Goal: Task Accomplishment & Management: Complete application form

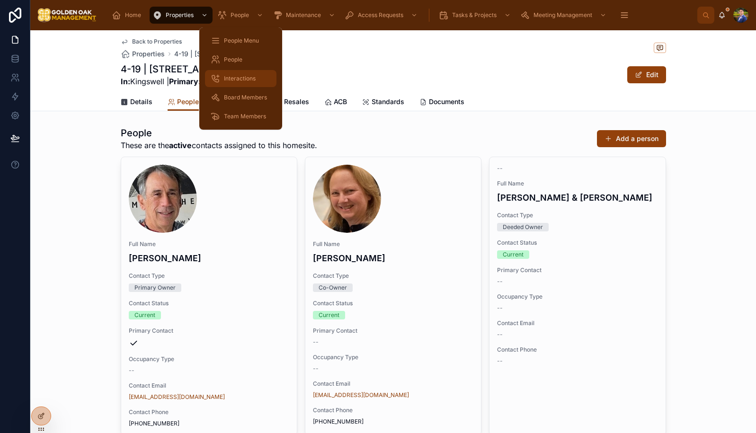
click at [248, 77] on span "Interactions" at bounding box center [240, 79] width 32 height 8
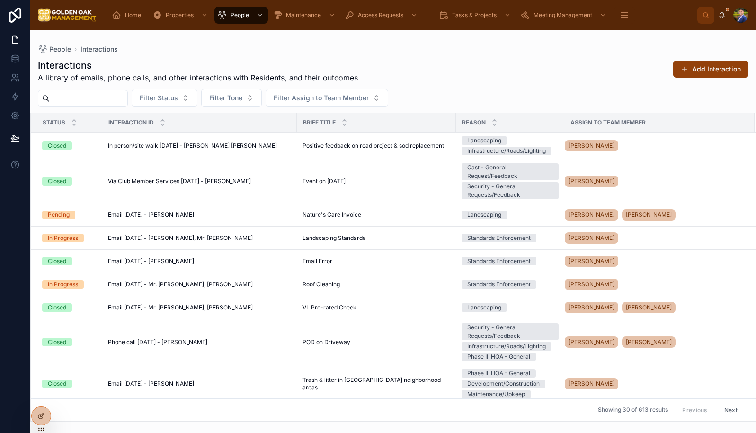
click at [395, 57] on div "Interactions A library of emails, phone calls, and other interactions with Resi…" at bounding box center [393, 237] width 726 height 369
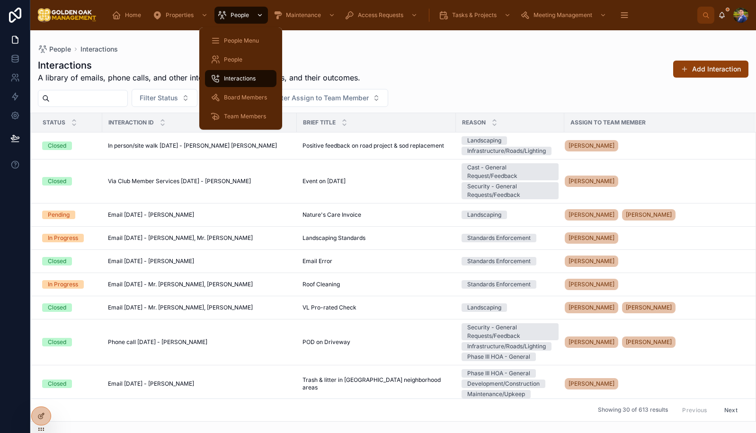
click at [244, 18] on span "People" at bounding box center [240, 15] width 18 height 8
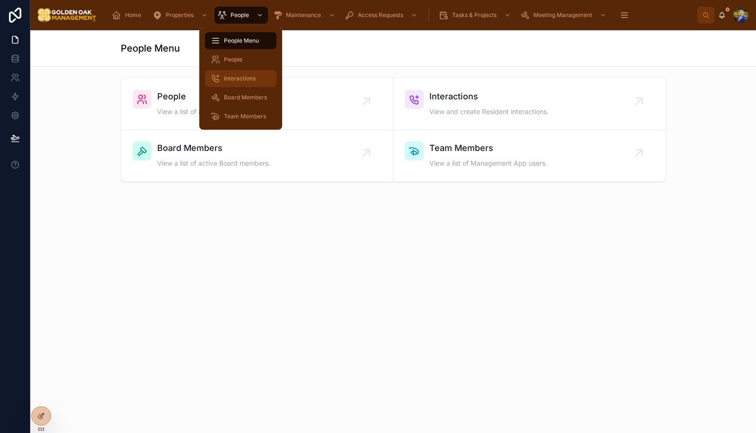
click at [242, 86] on link "Interactions" at bounding box center [241, 78] width 72 height 17
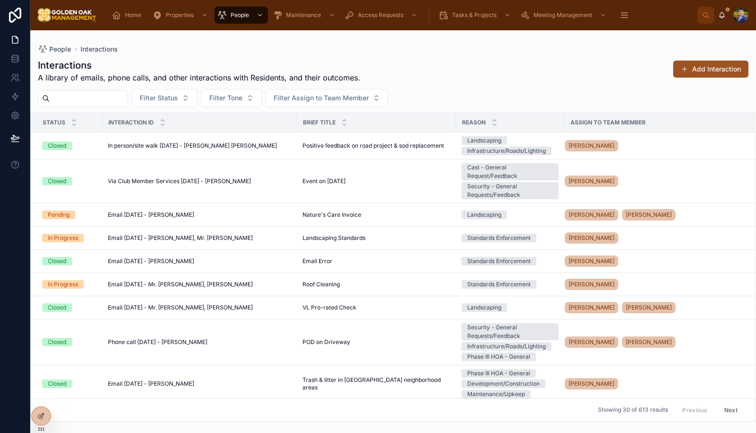
click at [693, 69] on button "Add Interaction" at bounding box center [711, 69] width 75 height 17
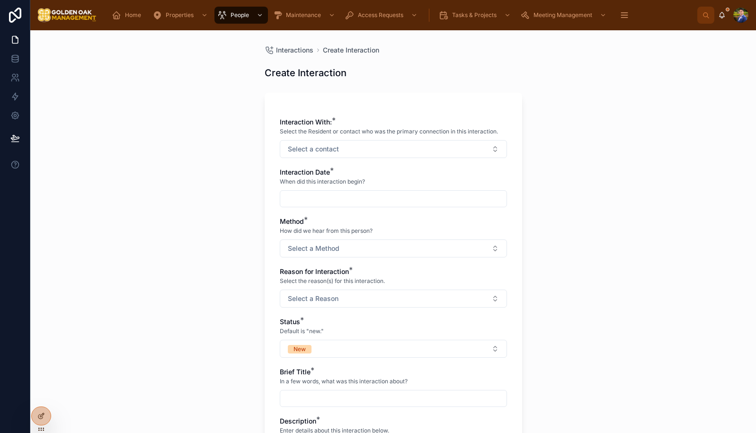
click at [427, 160] on div "Interaction With: * Select the Resident or contact who was the primary connecti…" at bounding box center [393, 329] width 227 height 424
click at [427, 144] on button "Select a contact" at bounding box center [393, 149] width 227 height 18
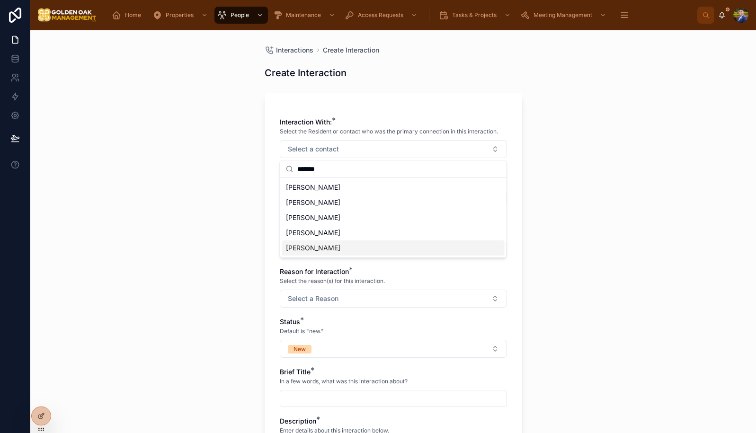
type input "*******"
click at [356, 250] on div "[PERSON_NAME]" at bounding box center [393, 248] width 223 height 15
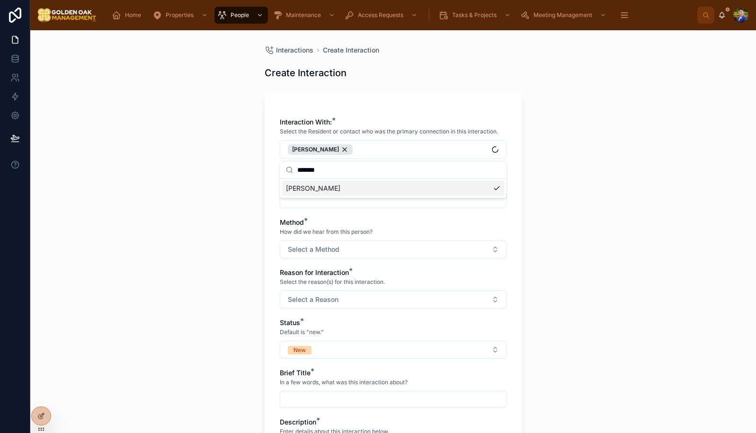
click at [254, 228] on div "Interactions Create Interaction Create Interaction Interaction With: * Select t…" at bounding box center [393, 231] width 726 height 403
click at [346, 199] on input "text" at bounding box center [393, 199] width 226 height 13
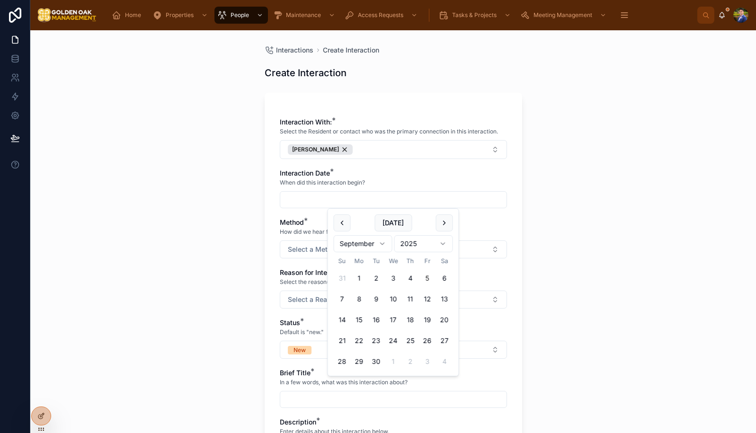
click at [427, 282] on button "5" at bounding box center [427, 278] width 17 height 17
type input "********"
click at [231, 293] on div "Interactions Create Interaction Create Interaction Interaction With: * Select t…" at bounding box center [393, 231] width 726 height 403
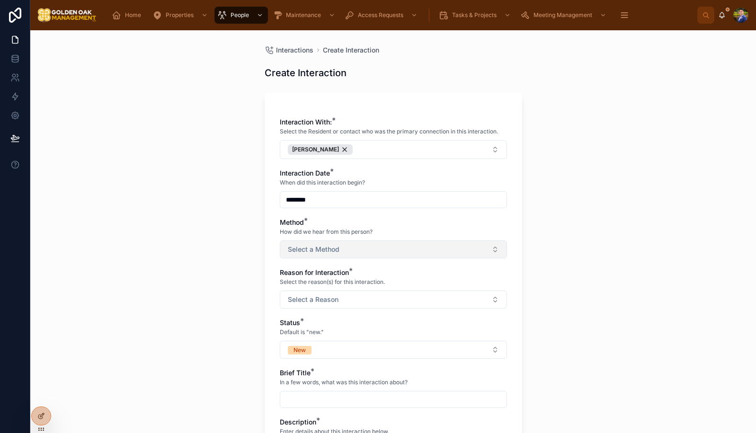
click at [324, 254] on button "Select a Method" at bounding box center [393, 250] width 227 height 18
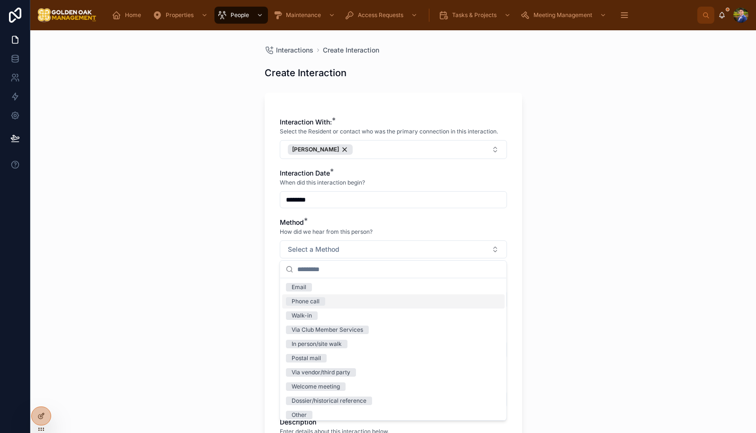
click at [331, 299] on div "Phone call" at bounding box center [393, 302] width 223 height 14
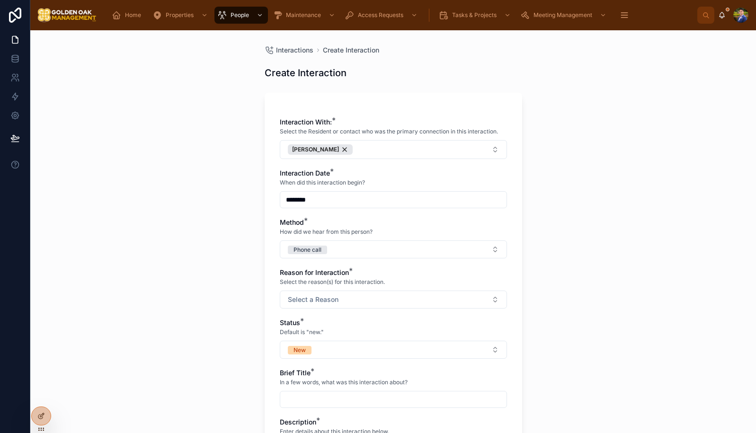
click at [238, 297] on div "Interactions Create Interaction Create Interaction Interaction With: * Select t…" at bounding box center [393, 231] width 726 height 403
click at [287, 304] on button "Select a Reason" at bounding box center [393, 300] width 227 height 18
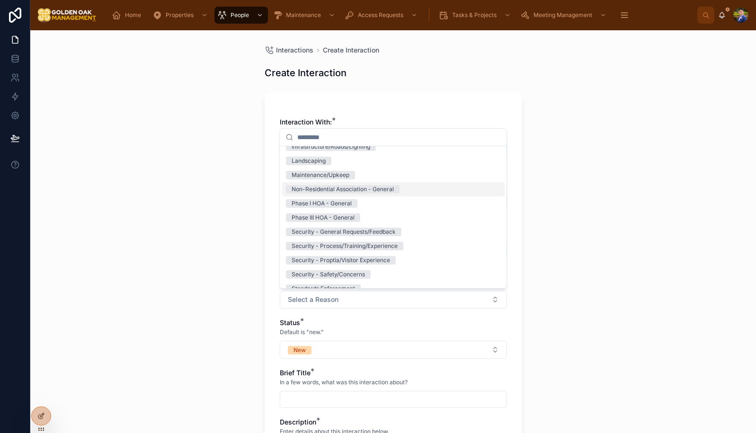
scroll to position [146, 0]
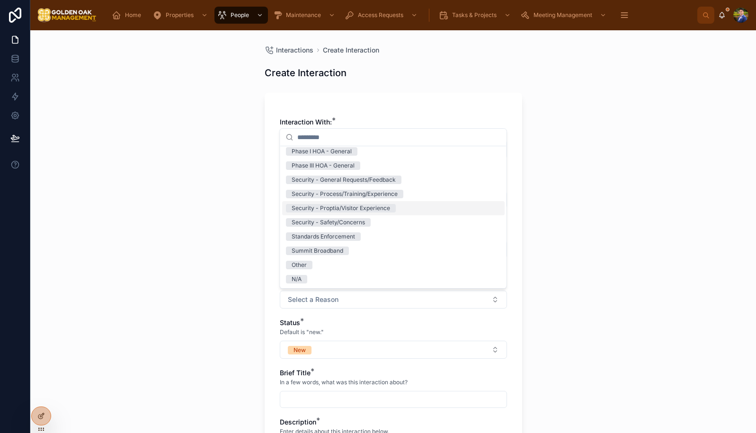
click at [355, 209] on div "Security - Proptia/Visitor Experience" at bounding box center [341, 208] width 99 height 9
click at [208, 271] on div "Interactions Create Interaction Create Interaction Interaction With: * Select t…" at bounding box center [393, 231] width 726 height 403
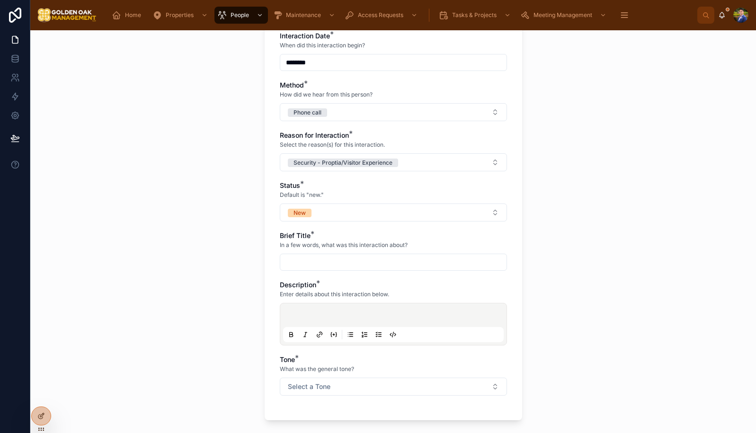
scroll to position [140, 0]
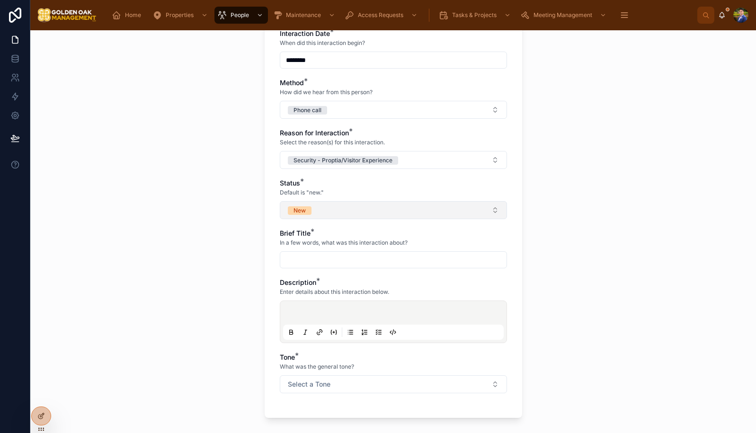
click at [333, 216] on button "New" at bounding box center [393, 210] width 227 height 18
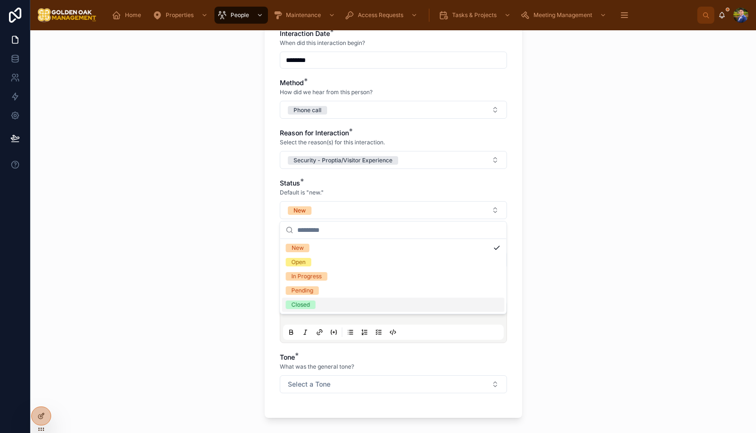
click at [326, 306] on div "Closed" at bounding box center [393, 305] width 223 height 14
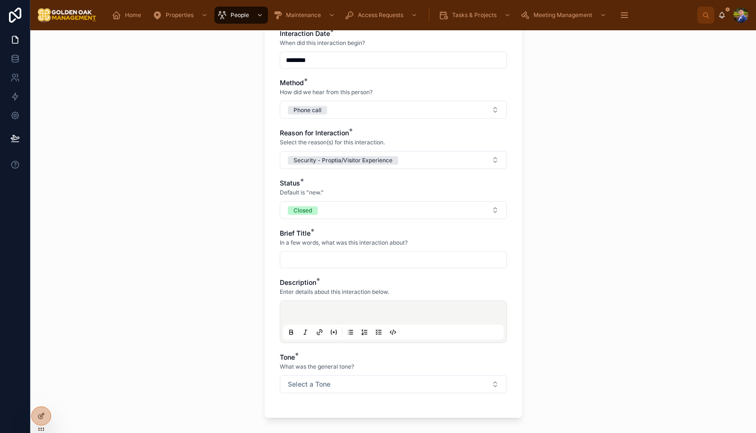
click at [326, 268] on div at bounding box center [393, 260] width 227 height 17
click at [326, 267] on div at bounding box center [393, 260] width 227 height 17
click at [326, 261] on input "text" at bounding box center [393, 259] width 226 height 13
click at [425, 158] on button "Security - Proptia/Visitor Experience" at bounding box center [393, 160] width 227 height 18
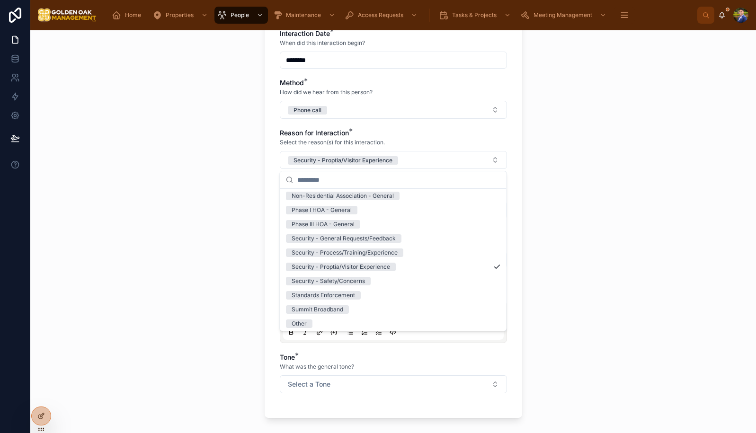
scroll to position [141, 0]
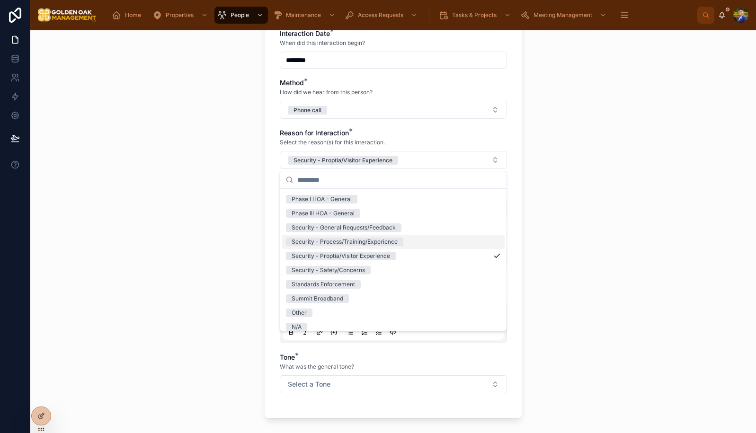
click at [406, 241] on div "Security - Process/Training/Experience" at bounding box center [393, 242] width 223 height 14
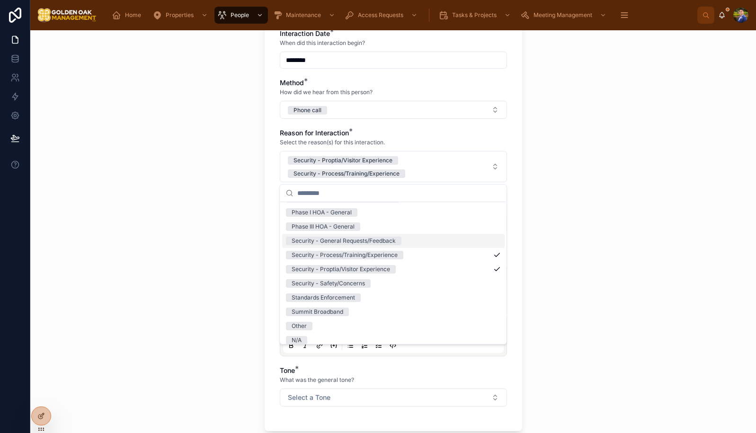
click at [392, 236] on div "Security - General Requests/Feedback" at bounding box center [393, 241] width 223 height 14
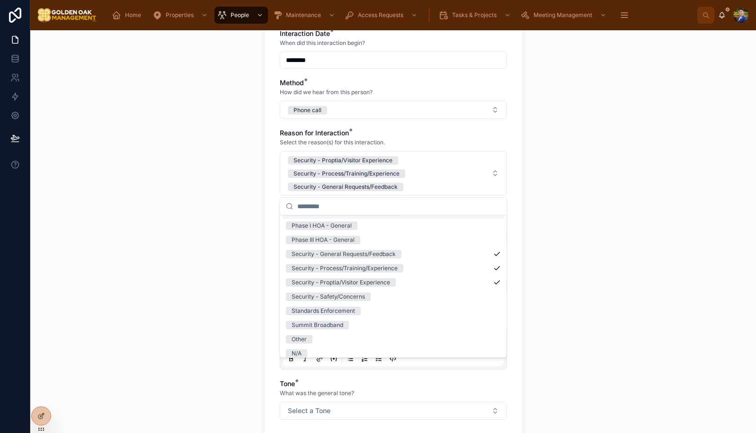
click at [567, 214] on div "Interactions Create Interaction Create Interaction Interaction With: * Select t…" at bounding box center [393, 231] width 726 height 403
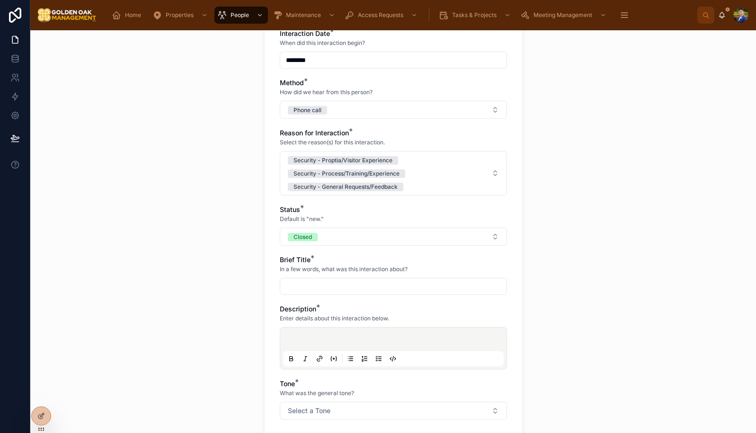
click at [395, 284] on input "text" at bounding box center [393, 286] width 226 height 13
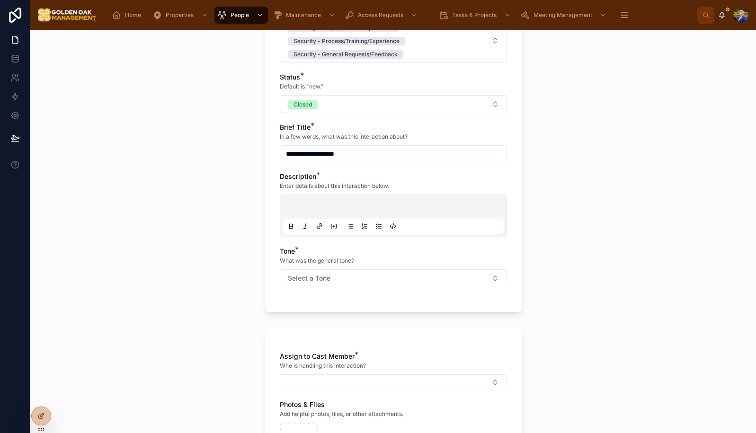
scroll to position [303, 0]
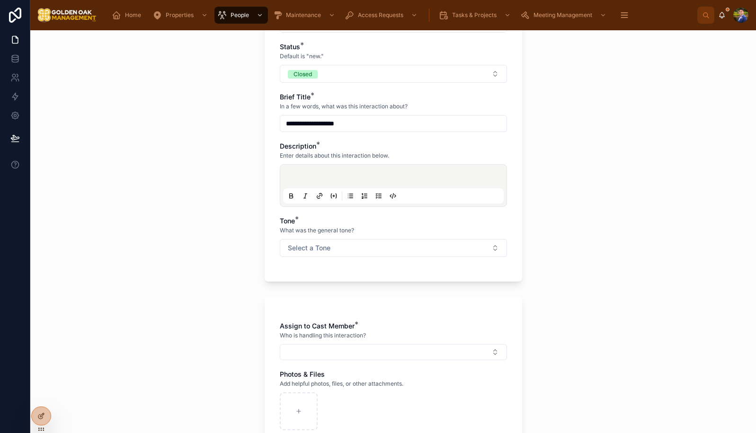
type input "**********"
click at [360, 176] on p at bounding box center [395, 177] width 221 height 9
click at [449, 180] on p "**********" at bounding box center [395, 177] width 221 height 9
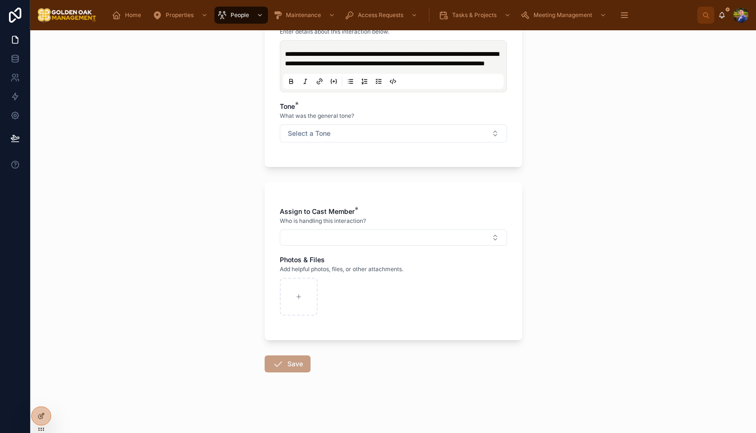
scroll to position [436, 0]
click at [414, 142] on button "Select a Tone" at bounding box center [393, 134] width 227 height 18
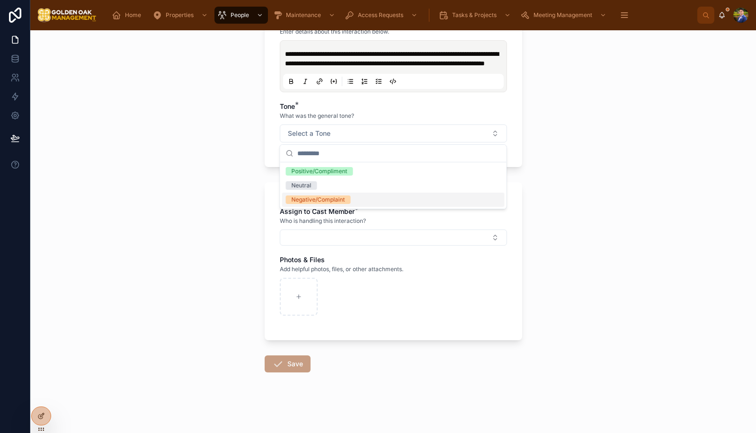
click at [346, 196] on span "Negative/Complaint" at bounding box center [318, 200] width 65 height 9
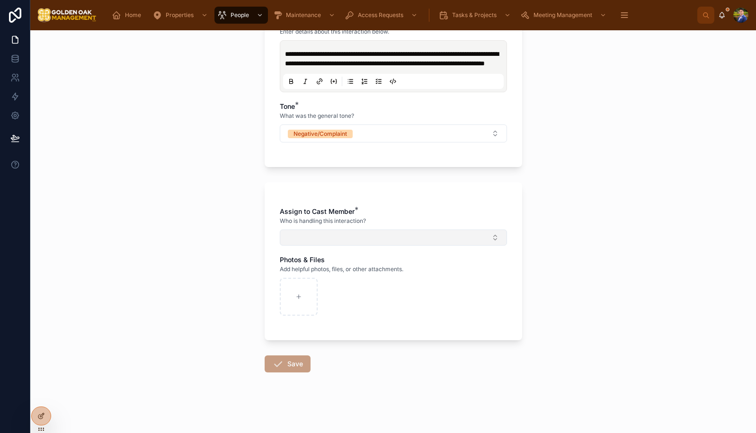
click at [345, 230] on button "Select Button" at bounding box center [393, 238] width 227 height 16
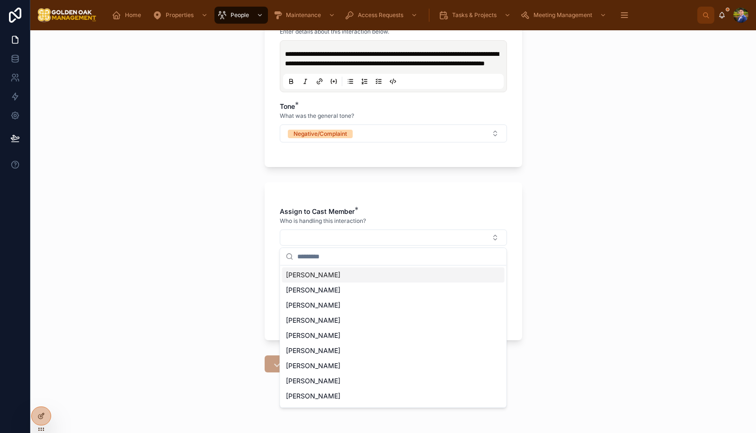
click at [341, 276] on span "[PERSON_NAME]" at bounding box center [313, 274] width 54 height 9
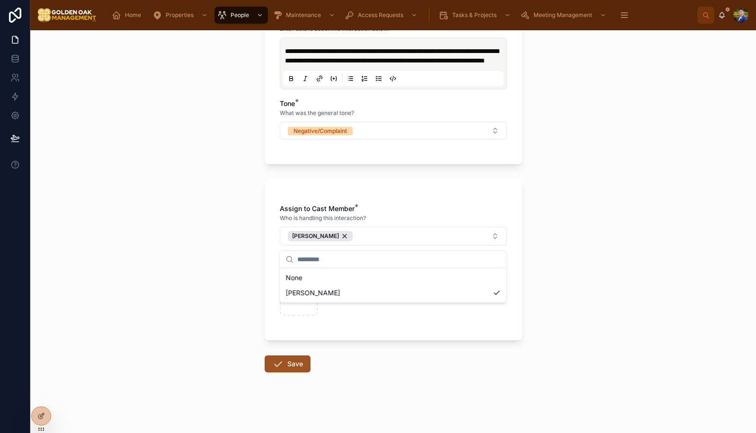
click at [265, 365] on button "Save" at bounding box center [288, 364] width 46 height 17
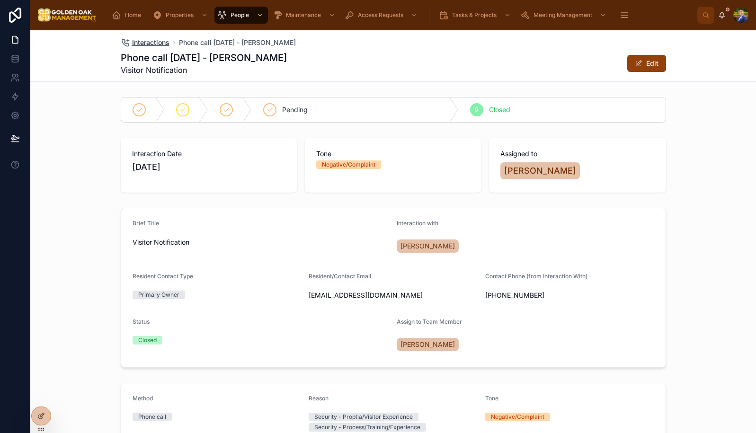
click at [153, 46] on span "Interactions" at bounding box center [150, 42] width 37 height 9
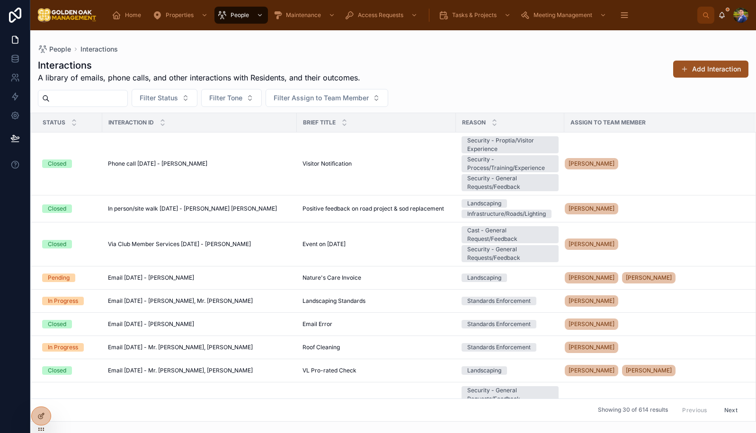
click at [703, 69] on button "Add Interaction" at bounding box center [711, 69] width 75 height 17
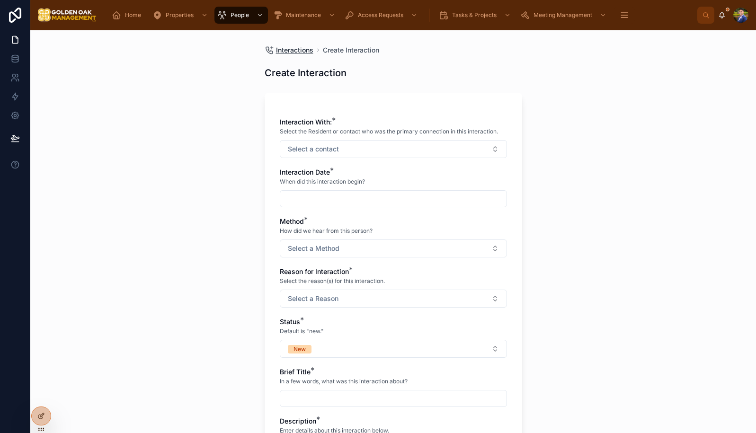
click at [296, 53] on span "Interactions" at bounding box center [294, 49] width 37 height 9
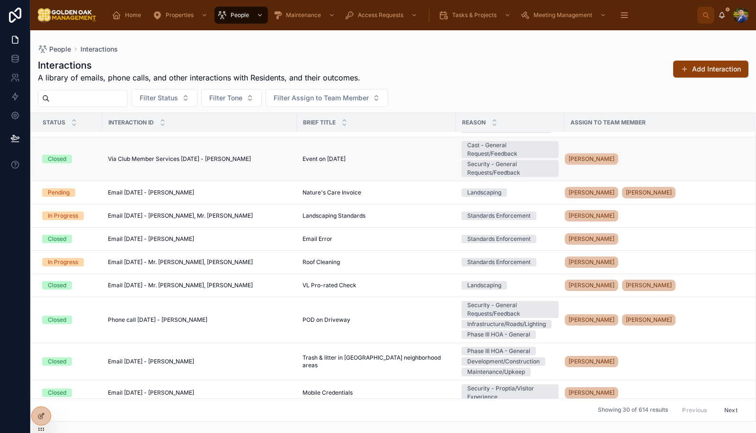
scroll to position [89, 0]
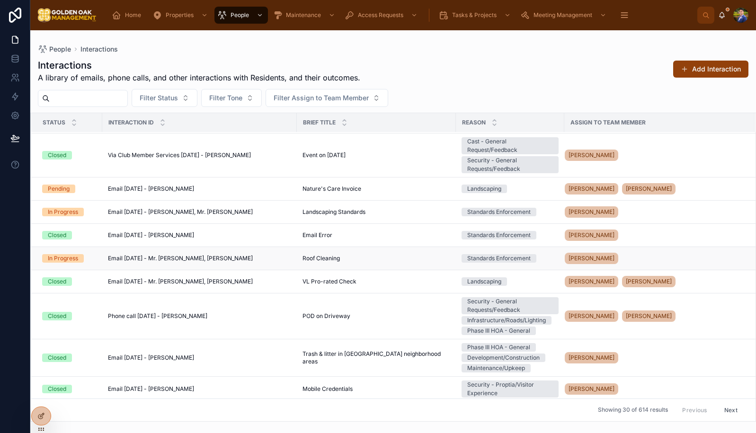
click at [387, 257] on div "Roof Cleaning Roof Cleaning" at bounding box center [377, 259] width 148 height 8
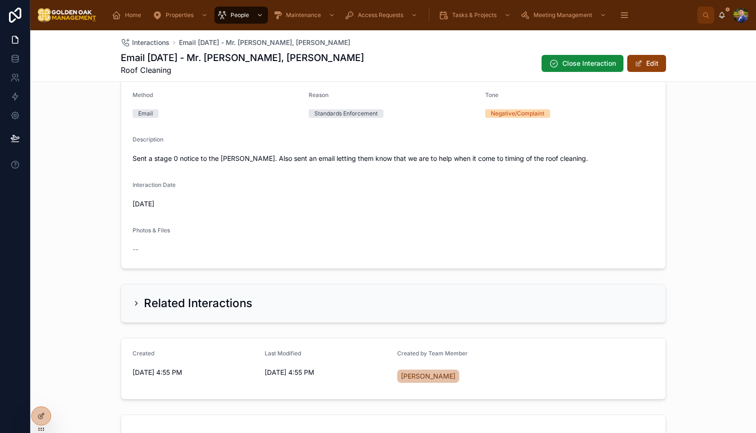
scroll to position [594, 0]
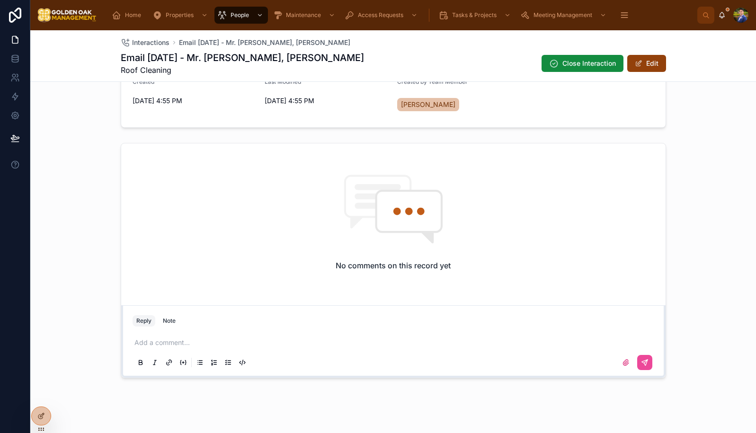
click at [311, 338] on p at bounding box center [396, 342] width 522 height 9
click at [649, 355] on button at bounding box center [645, 362] width 15 height 15
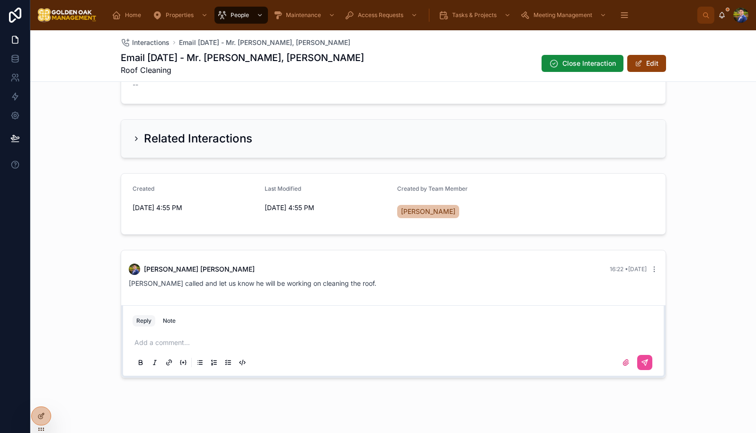
scroll to position [0, 0]
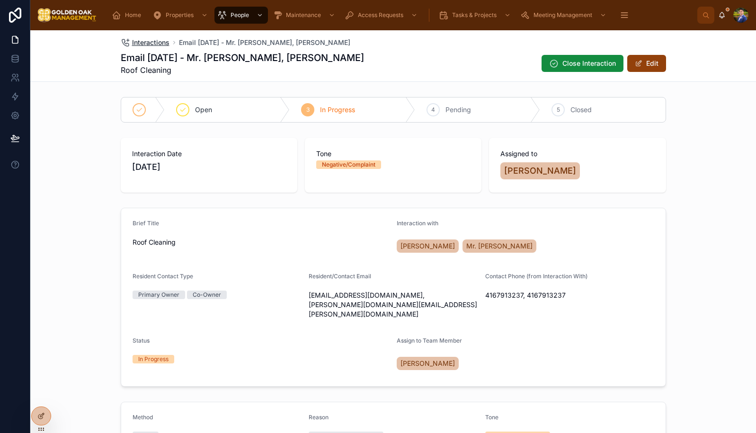
click at [153, 44] on span "Interactions" at bounding box center [150, 42] width 37 height 9
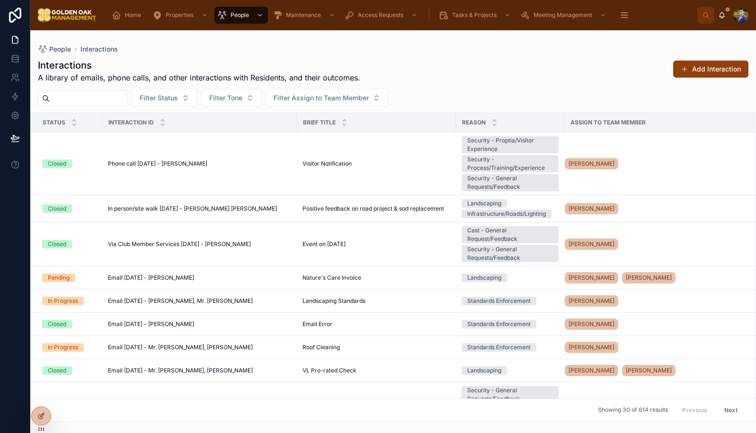
click at [479, 70] on div "Interactions A library of emails, phone calls, and other interactions with Resi…" at bounding box center [393, 71] width 711 height 25
click at [694, 74] on button "Add Interaction" at bounding box center [711, 69] width 75 height 17
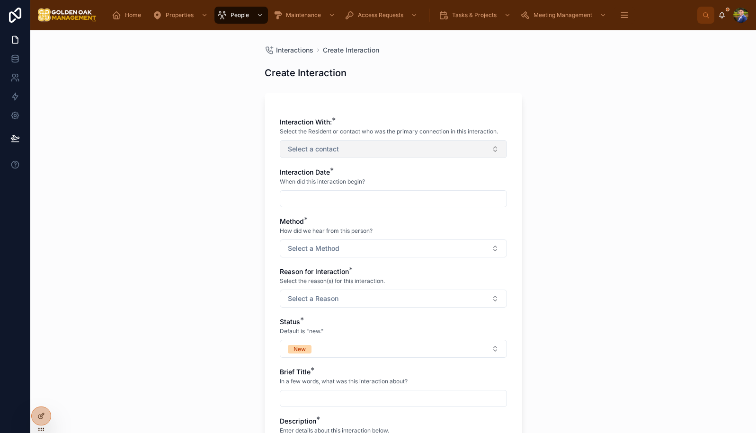
click at [455, 155] on button "Select a contact" at bounding box center [393, 149] width 227 height 18
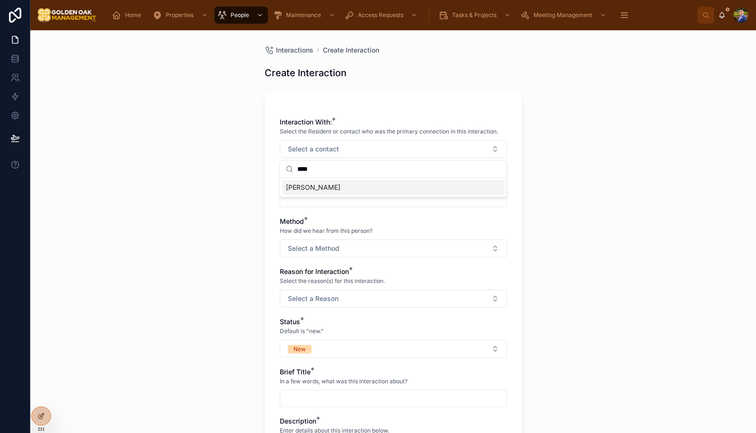
click at [327, 188] on span "[PERSON_NAME]" at bounding box center [313, 187] width 54 height 9
click at [325, 173] on input "****" at bounding box center [399, 170] width 204 height 17
type input "*"
type input "***"
click at [328, 188] on div "[PERSON_NAME]" at bounding box center [393, 188] width 223 height 15
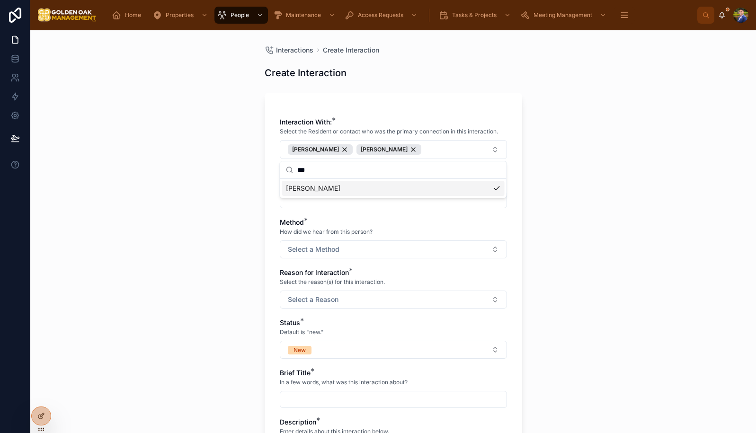
click at [228, 249] on div "Interactions Create Interaction Create Interaction Interaction With: * Select t…" at bounding box center [393, 231] width 726 height 403
click at [329, 207] on div at bounding box center [393, 199] width 227 height 17
click at [333, 198] on input "text" at bounding box center [393, 199] width 226 height 13
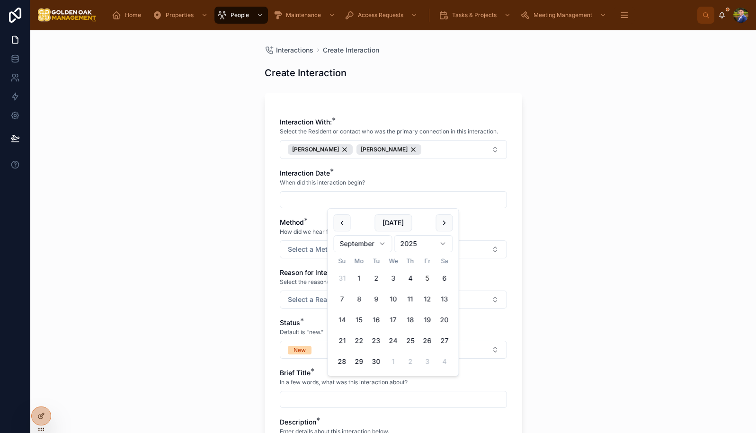
click at [424, 278] on button "5" at bounding box center [427, 278] width 17 height 17
type input "********"
click at [242, 265] on div "Interactions Create Interaction Create Interaction Interaction With: * Select t…" at bounding box center [393, 231] width 726 height 403
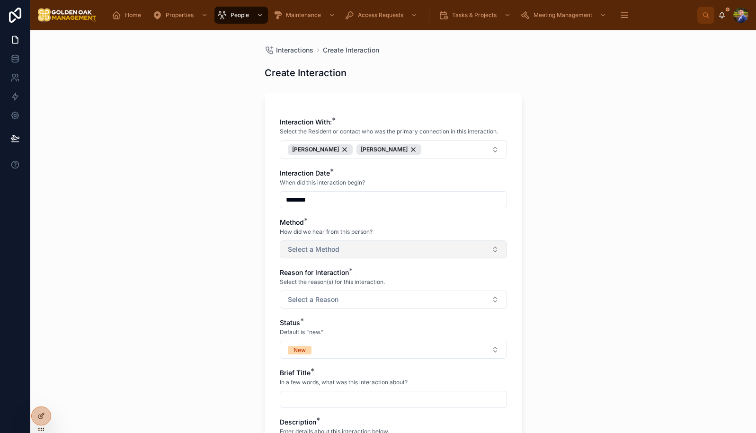
click at [325, 250] on span "Select a Method" at bounding box center [314, 249] width 52 height 9
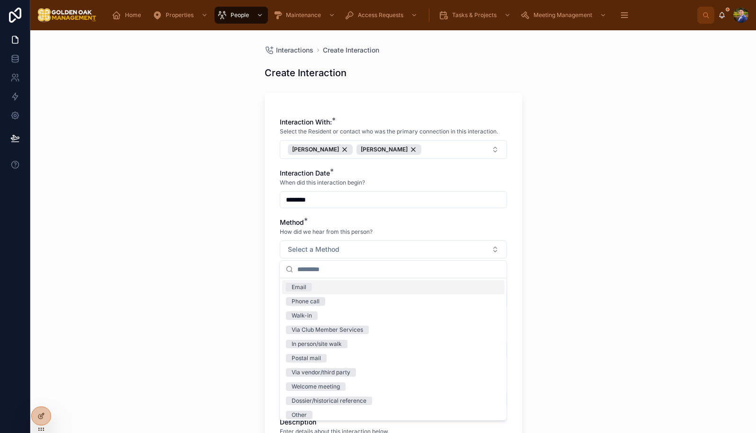
click at [313, 285] on div "Email" at bounding box center [393, 287] width 223 height 14
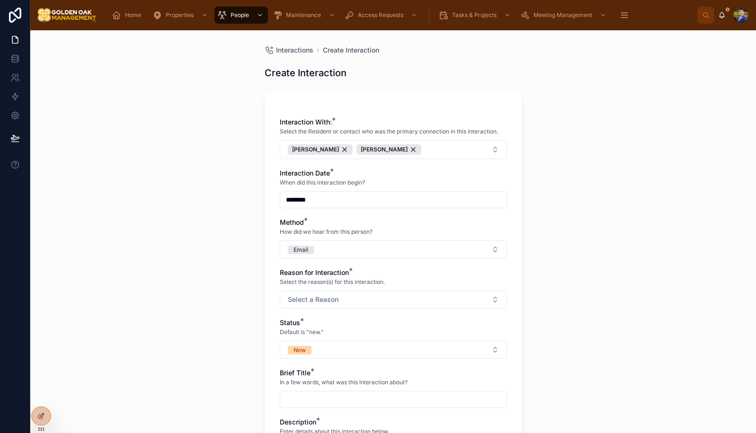
click at [200, 275] on div "Interactions Create Interaction Create Interaction Interaction With: * Select t…" at bounding box center [393, 231] width 726 height 403
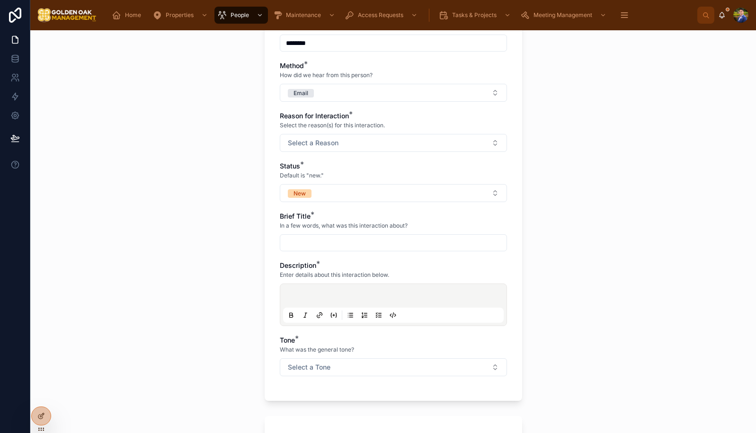
scroll to position [160, 0]
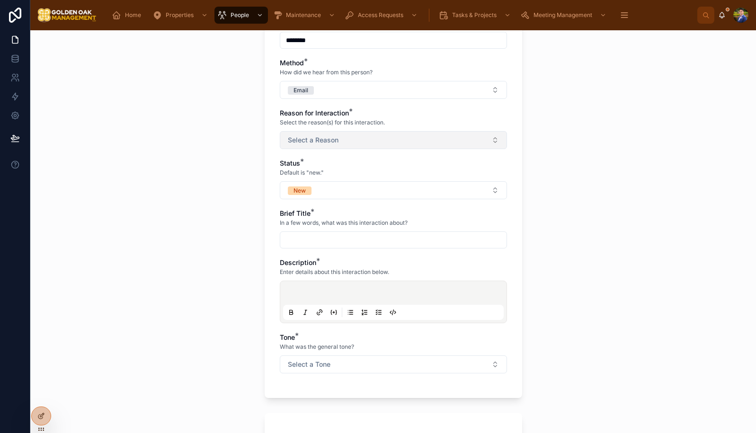
click at [335, 145] on button "Select a Reason" at bounding box center [393, 140] width 227 height 18
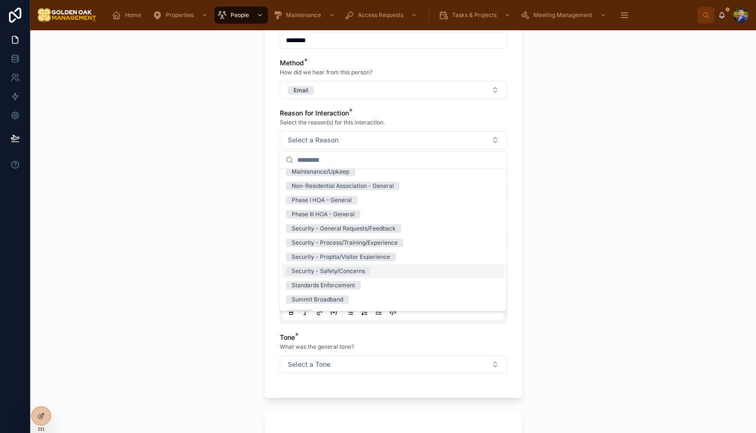
scroll to position [146, 0]
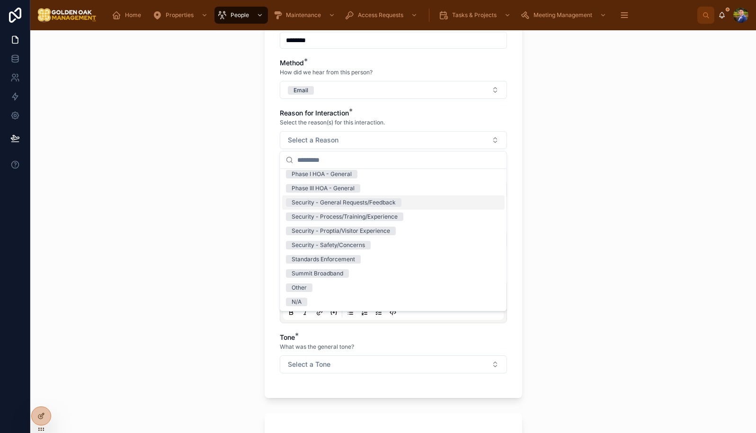
click at [403, 207] on div "Security - General Requests/Feedback" at bounding box center [393, 203] width 223 height 14
click at [403, 215] on span "Security - Process/Training/Experience" at bounding box center [344, 217] width 117 height 9
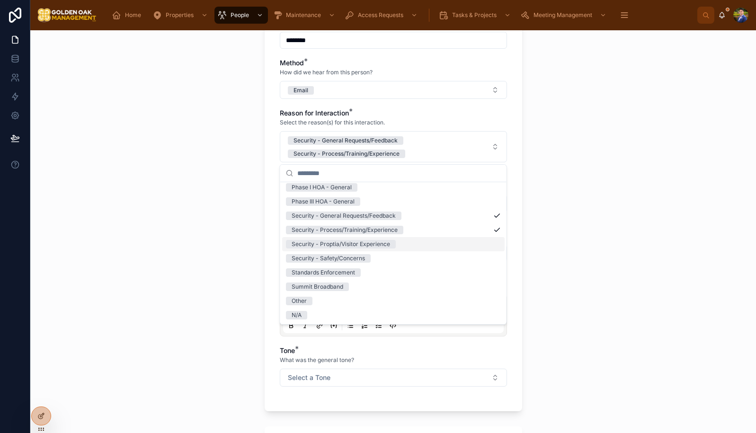
click at [399, 243] on div "Security - Proptia/Visitor Experience" at bounding box center [393, 244] width 223 height 14
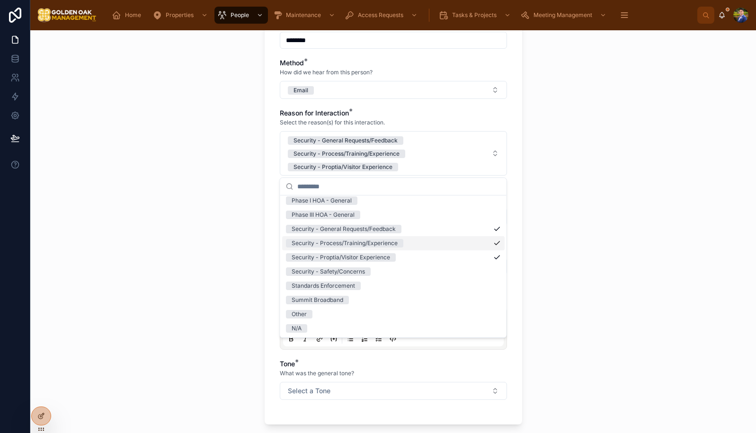
click at [182, 234] on div "Interactions Create Interaction Create Interaction Interaction With: * Select t…" at bounding box center [393, 231] width 726 height 403
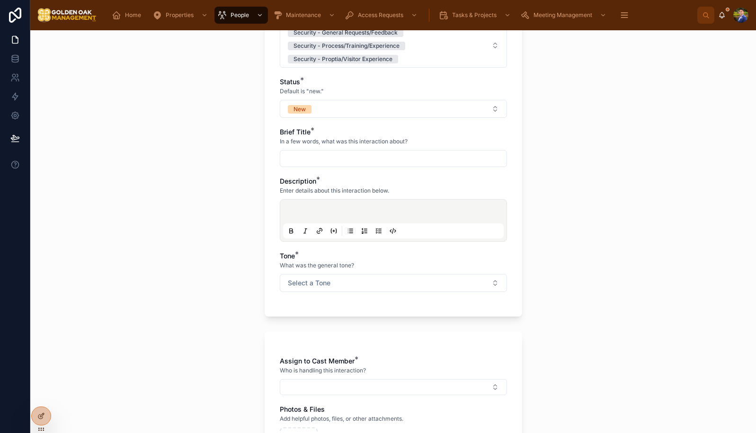
scroll to position [270, 0]
click at [360, 107] on button "New" at bounding box center [393, 107] width 227 height 18
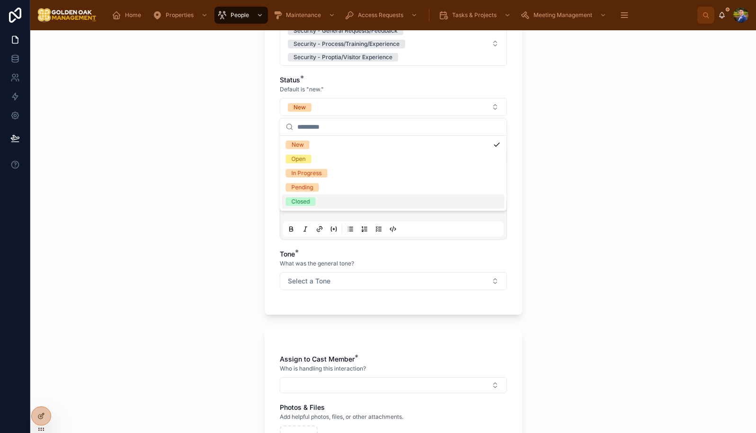
click at [315, 199] on span "Closed" at bounding box center [301, 202] width 30 height 9
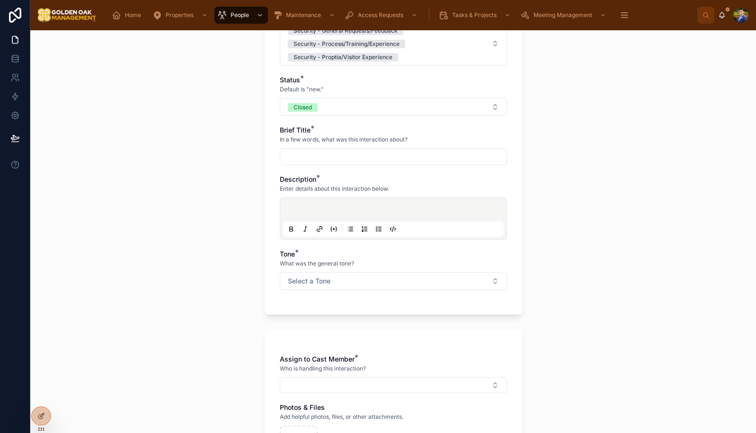
click at [331, 156] on input "text" at bounding box center [393, 156] width 226 height 13
type input "*"
type input "**********"
click at [343, 205] on div at bounding box center [393, 219] width 221 height 36
click at [340, 208] on p at bounding box center [395, 211] width 221 height 9
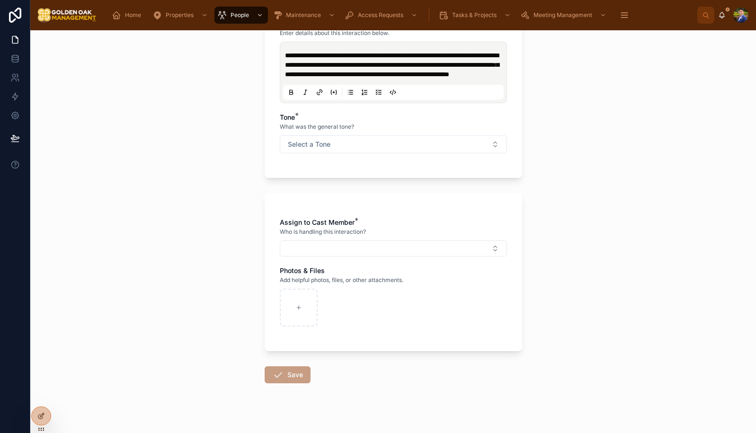
scroll to position [428, 0]
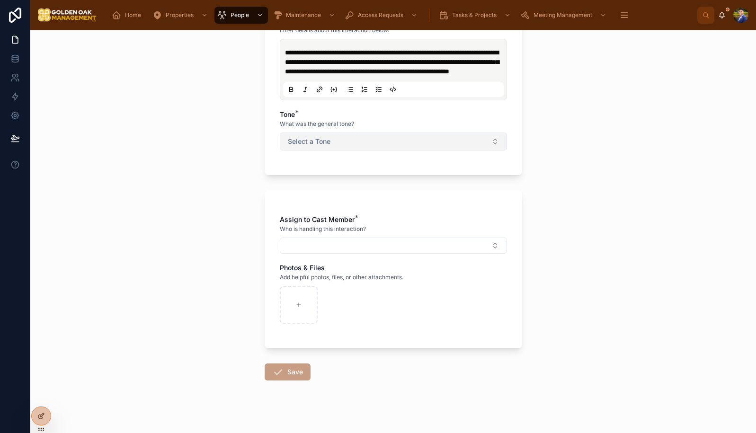
click at [369, 151] on button "Select a Tone" at bounding box center [393, 142] width 227 height 18
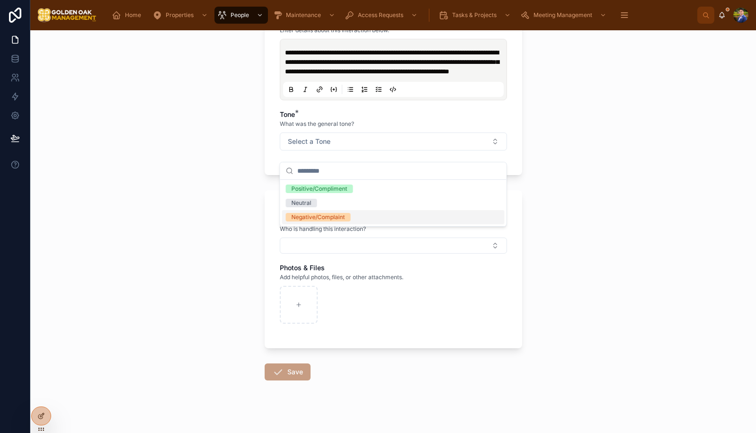
click at [334, 215] on div "Negative/Complaint" at bounding box center [319, 217] width 54 height 9
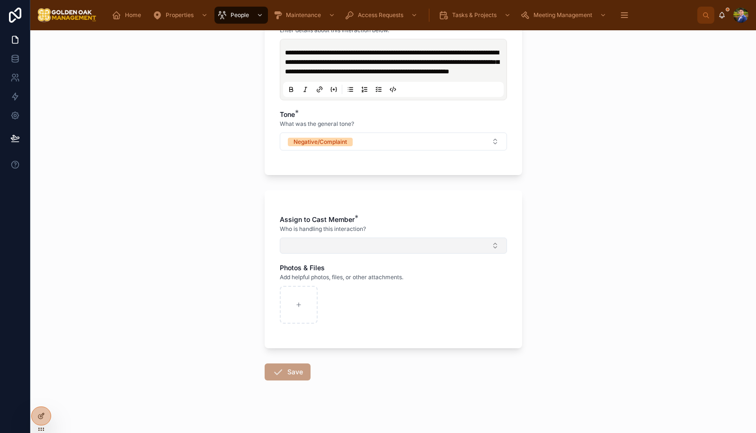
click at [327, 254] on button "Select Button" at bounding box center [393, 246] width 227 height 16
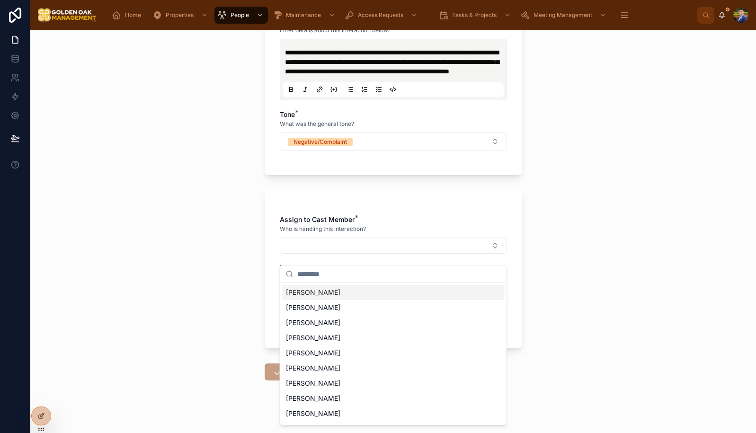
click at [320, 297] on span "[PERSON_NAME]" at bounding box center [313, 292] width 54 height 9
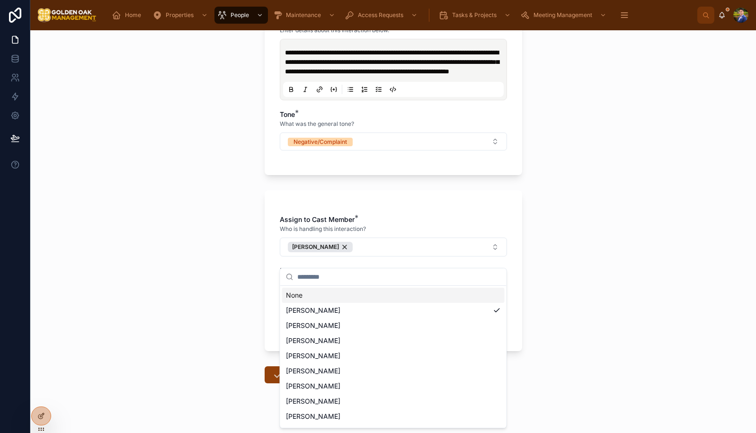
click at [205, 298] on div "**********" at bounding box center [393, 231] width 726 height 403
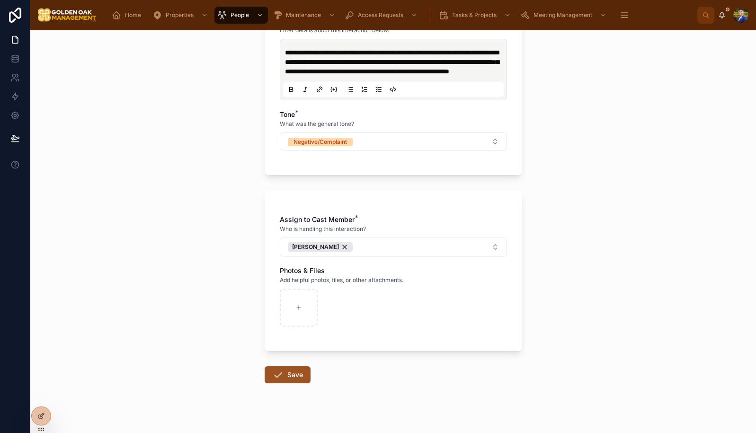
click at [294, 384] on button "Save" at bounding box center [288, 375] width 46 height 17
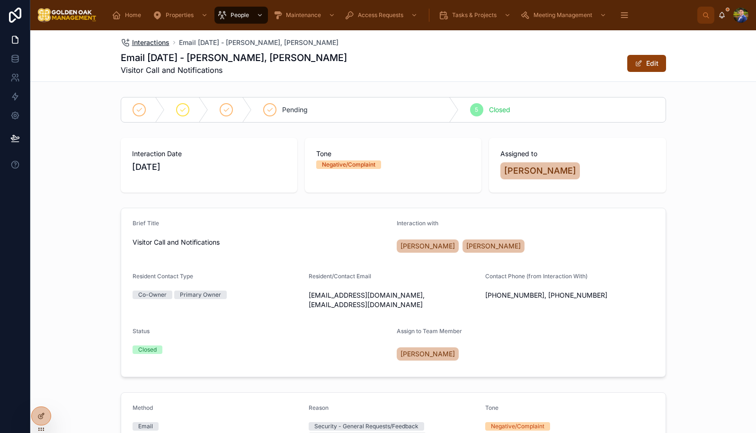
click at [158, 47] on span "Interactions" at bounding box center [150, 42] width 37 height 9
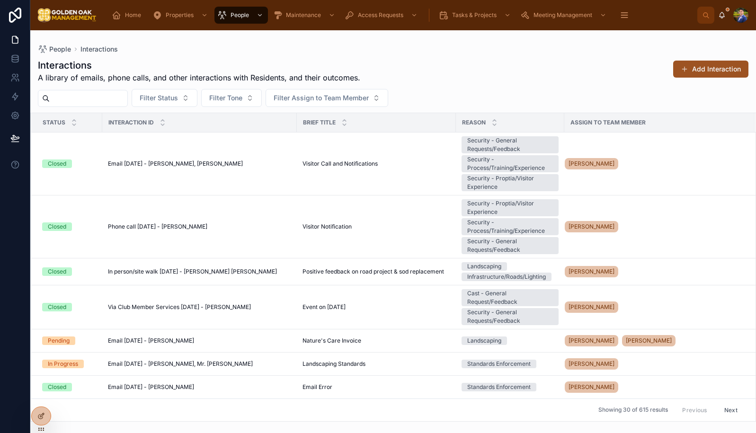
click at [706, 72] on button "Add Interaction" at bounding box center [711, 69] width 75 height 17
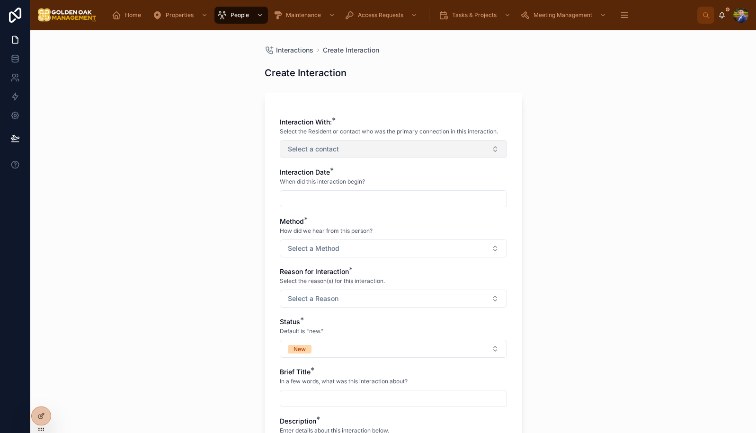
click at [332, 153] on span "Select a contact" at bounding box center [313, 148] width 51 height 9
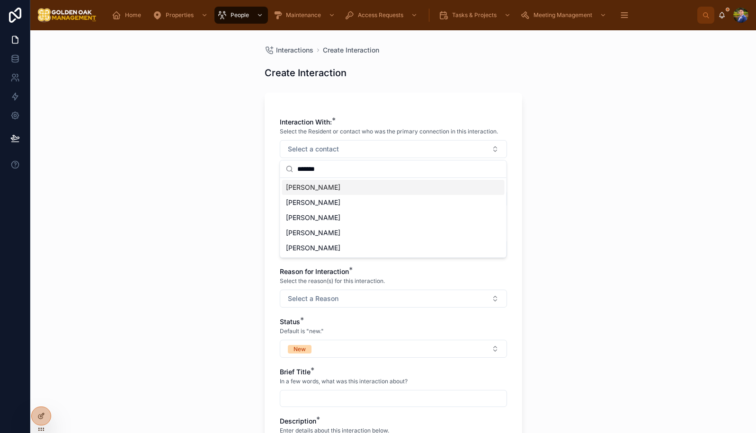
click at [335, 188] on div "[PERSON_NAME]" at bounding box center [393, 187] width 223 height 15
click at [378, 184] on div "[PERSON_NAME]" at bounding box center [393, 188] width 223 height 15
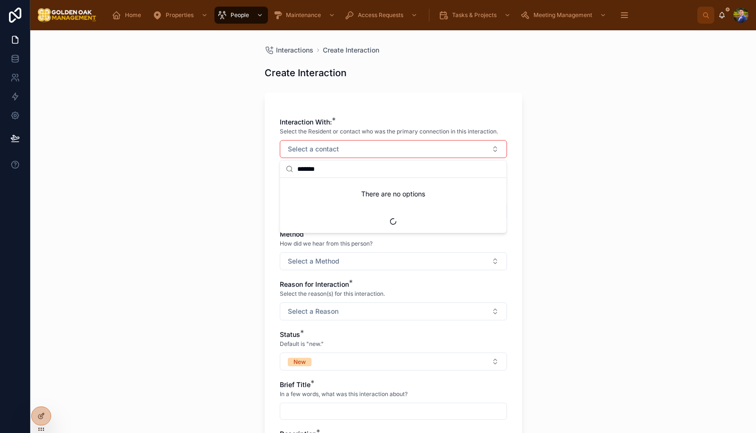
click at [378, 174] on input "*******" at bounding box center [399, 169] width 204 height 17
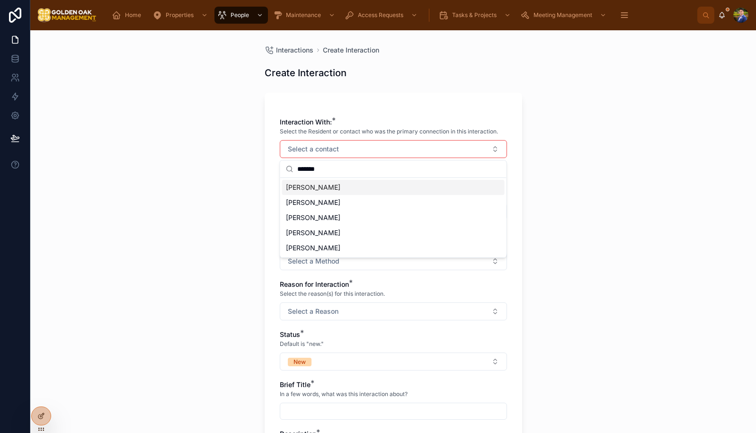
click at [364, 194] on div "[PERSON_NAME]" at bounding box center [393, 187] width 223 height 15
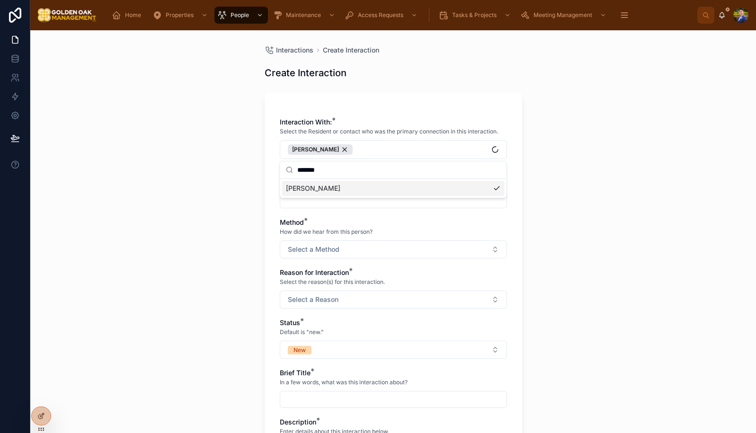
click at [346, 171] on input "*******" at bounding box center [399, 170] width 204 height 17
type input "*******"
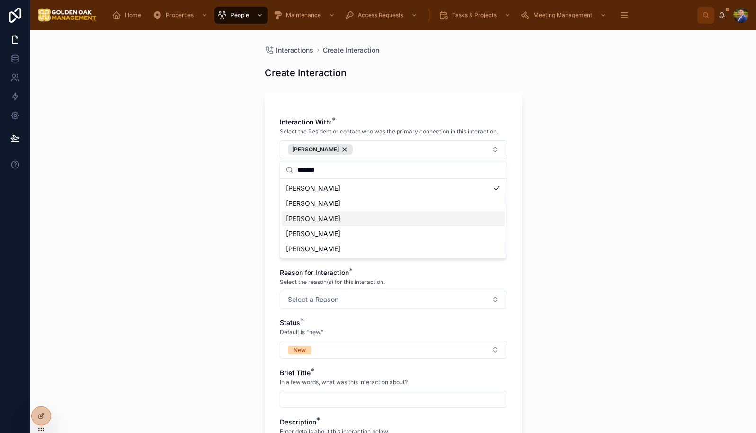
click at [338, 225] on div "[PERSON_NAME]" at bounding box center [393, 218] width 223 height 15
click at [206, 200] on div "Interactions Create Interaction Create Interaction Interaction With: * Select t…" at bounding box center [393, 231] width 726 height 403
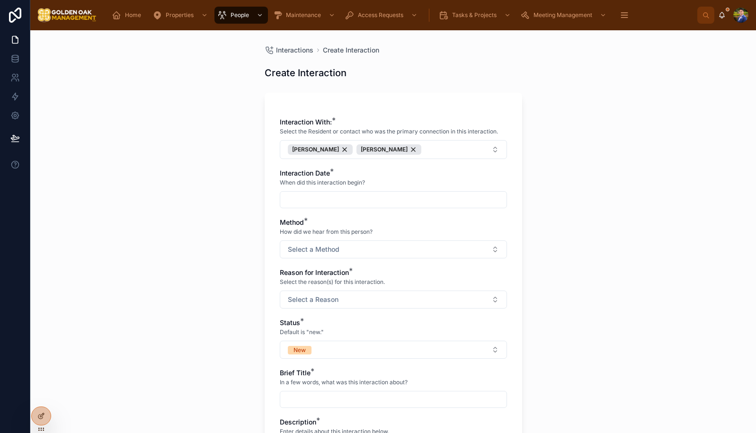
click at [303, 205] on input "text" at bounding box center [393, 199] width 226 height 13
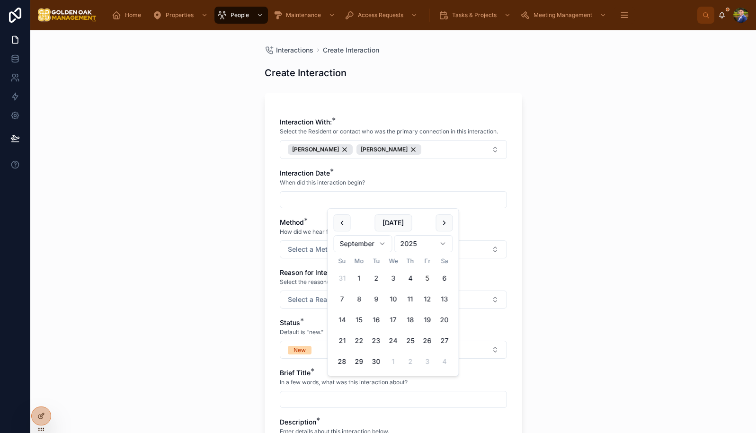
click at [428, 277] on button "5" at bounding box center [427, 278] width 17 height 17
type input "********"
click at [264, 268] on div "Interactions Create Interaction Create Interaction Interaction With: * Select t…" at bounding box center [393, 427] width 273 height 794
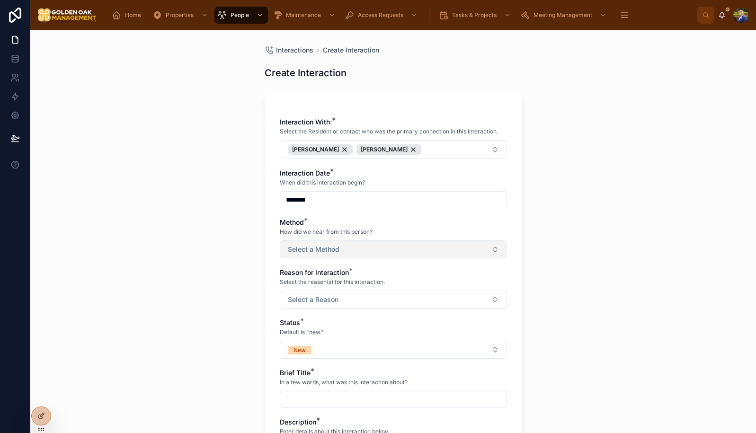
click at [315, 252] on span "Select a Method" at bounding box center [314, 249] width 52 height 9
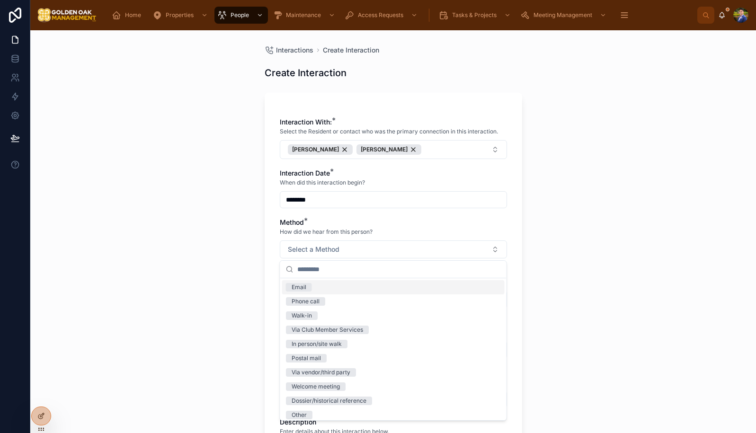
click at [311, 289] on span "Email" at bounding box center [299, 287] width 26 height 9
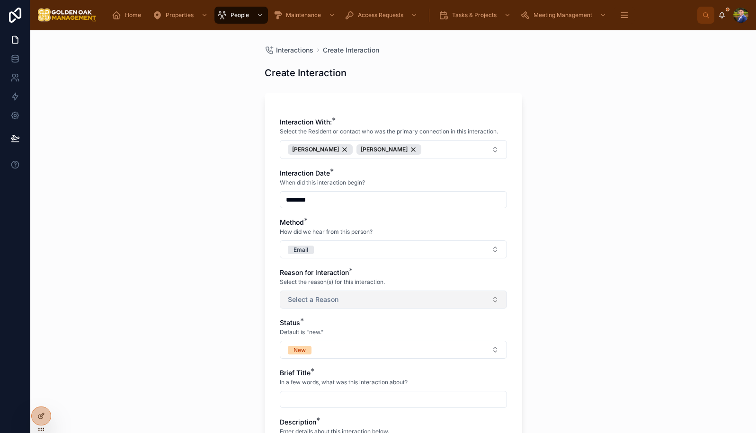
click at [336, 298] on span "Select a Reason" at bounding box center [313, 299] width 51 height 9
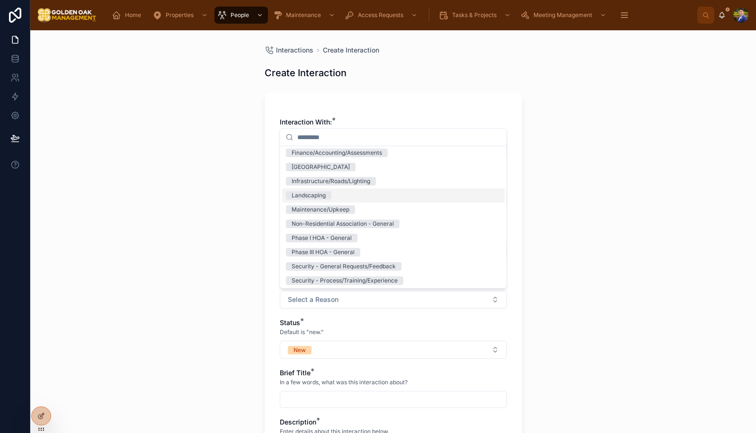
scroll to position [46, 0]
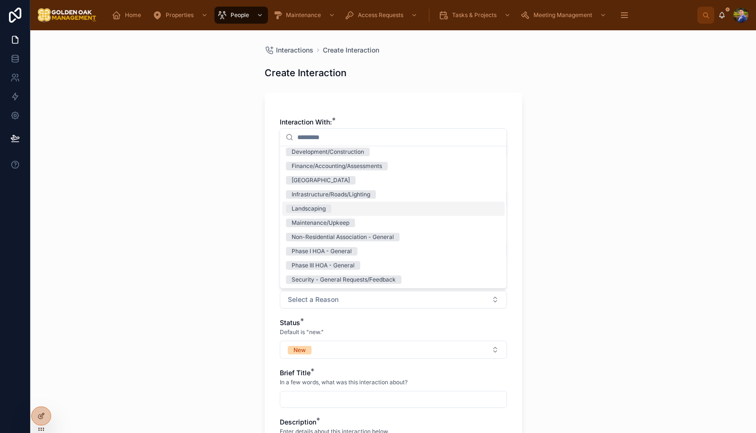
click at [333, 206] on div "Landscaping" at bounding box center [393, 209] width 223 height 14
click at [204, 265] on div "Interactions Create Interaction Create Interaction Interaction With: * Select t…" at bounding box center [393, 231] width 726 height 403
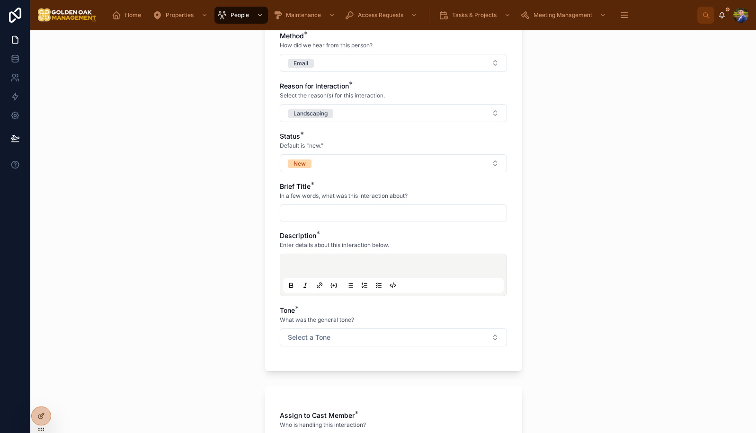
scroll to position [189, 0]
click at [340, 161] on button "New" at bounding box center [393, 161] width 227 height 18
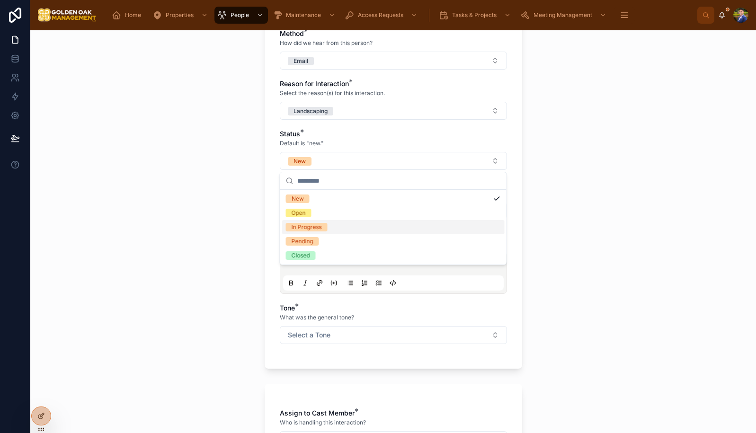
click at [325, 232] on div "In Progress" at bounding box center [393, 227] width 223 height 14
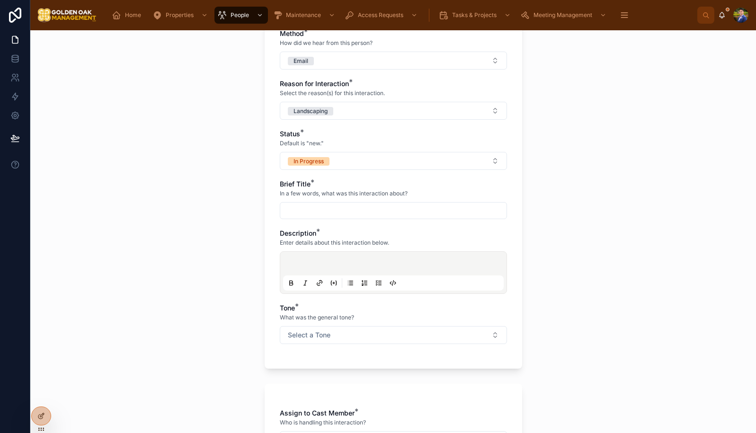
click at [290, 214] on input "text" at bounding box center [393, 210] width 226 height 13
type input "**********"
click at [333, 260] on div at bounding box center [393, 273] width 221 height 36
click at [305, 265] on p at bounding box center [395, 265] width 221 height 9
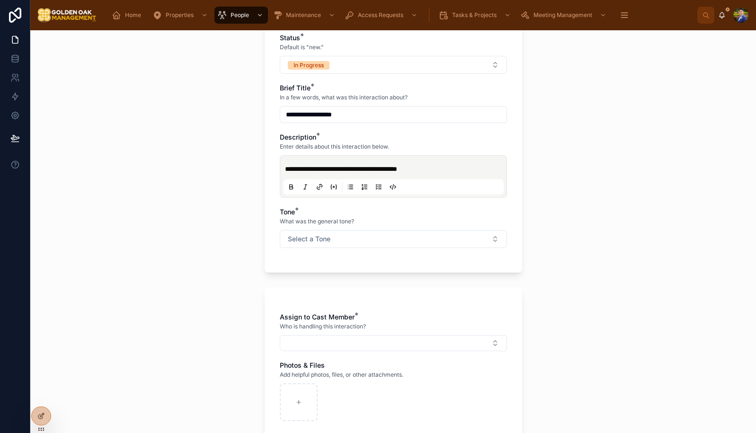
scroll to position [276, 0]
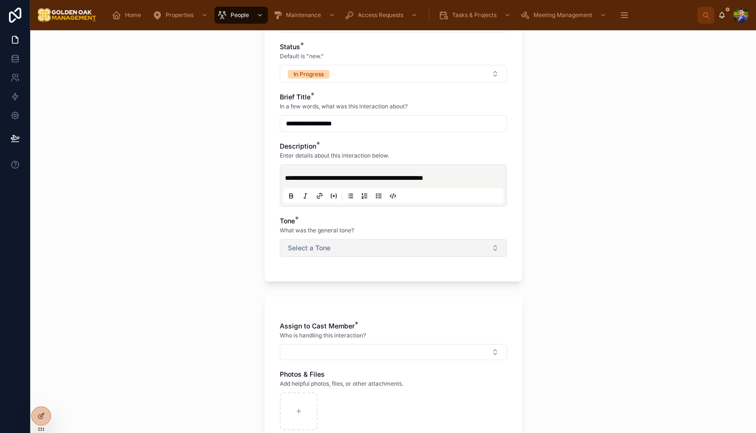
click at [308, 248] on span "Select a Tone" at bounding box center [309, 247] width 43 height 9
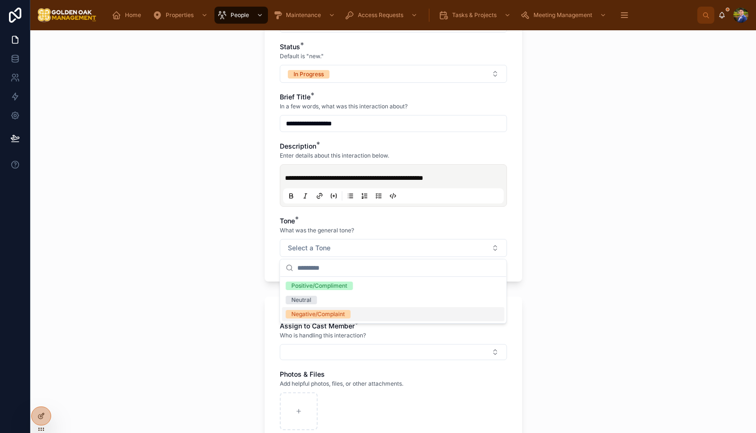
click at [312, 315] on div "Negative/Complaint" at bounding box center [319, 314] width 54 height 9
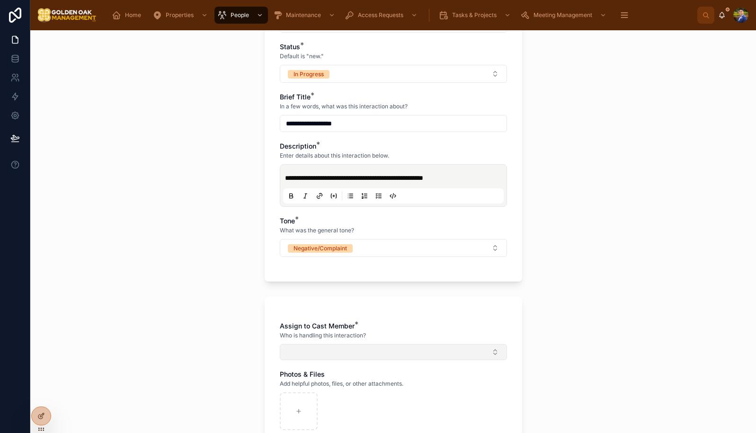
click at [316, 349] on button "Select Button" at bounding box center [393, 352] width 227 height 16
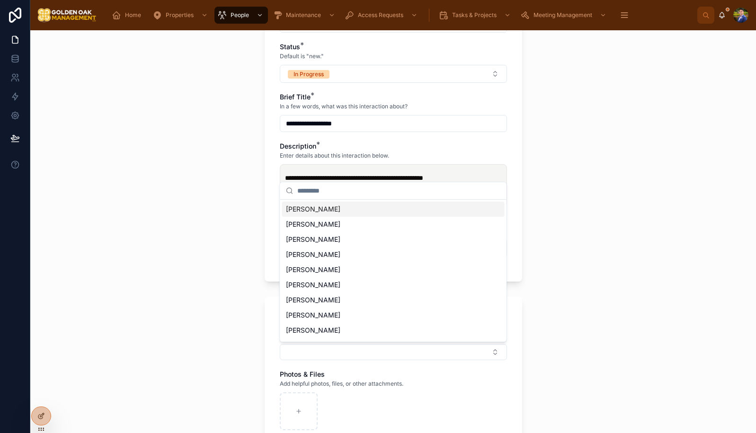
click at [314, 210] on span "[PERSON_NAME]" at bounding box center [313, 209] width 54 height 9
click at [151, 307] on div "**********" at bounding box center [393, 231] width 726 height 403
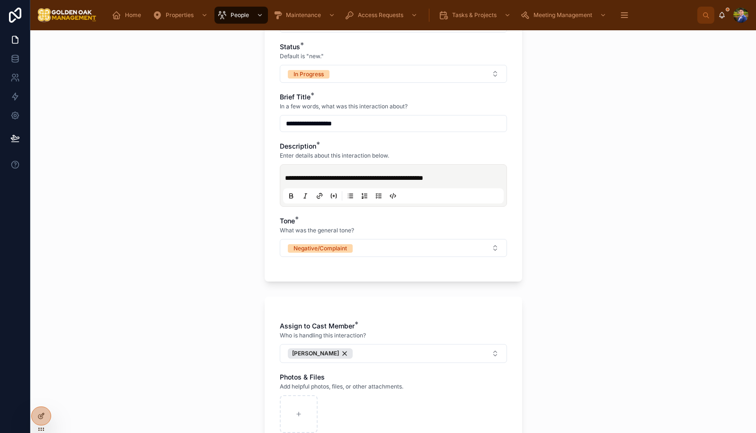
scroll to position [394, 0]
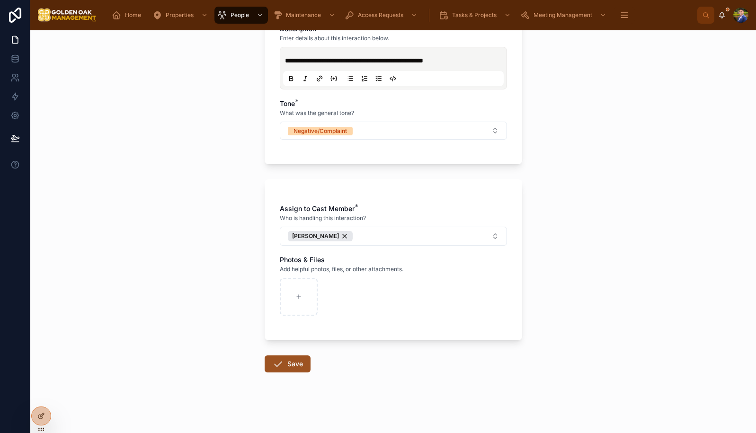
click at [285, 363] on button "Save" at bounding box center [288, 364] width 46 height 17
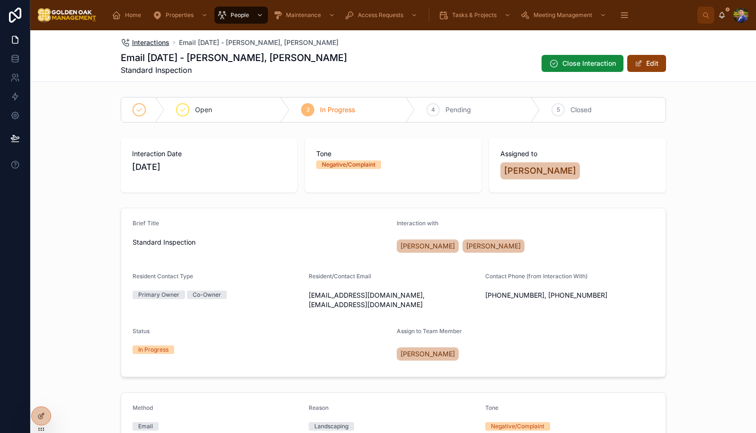
click at [156, 43] on span "Interactions" at bounding box center [150, 42] width 37 height 9
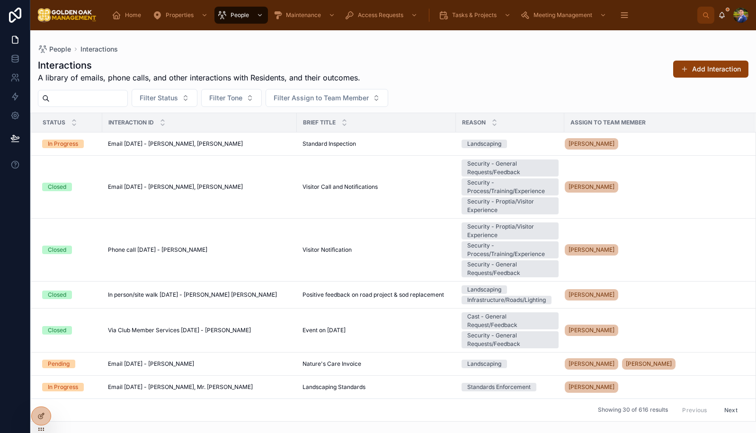
click at [112, 100] on input "text" at bounding box center [89, 98] width 78 height 13
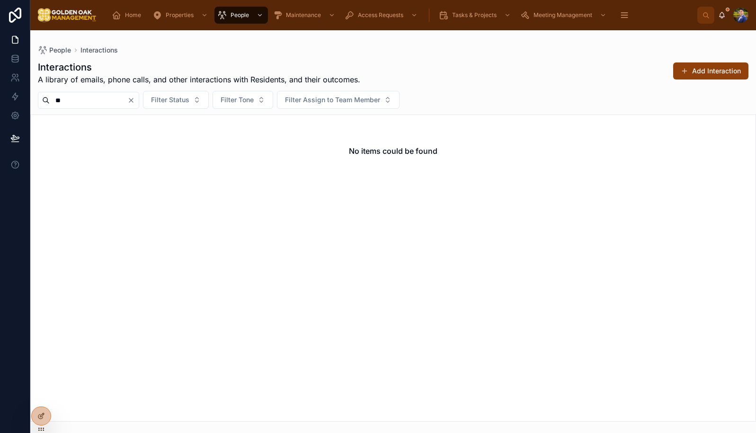
type input "*"
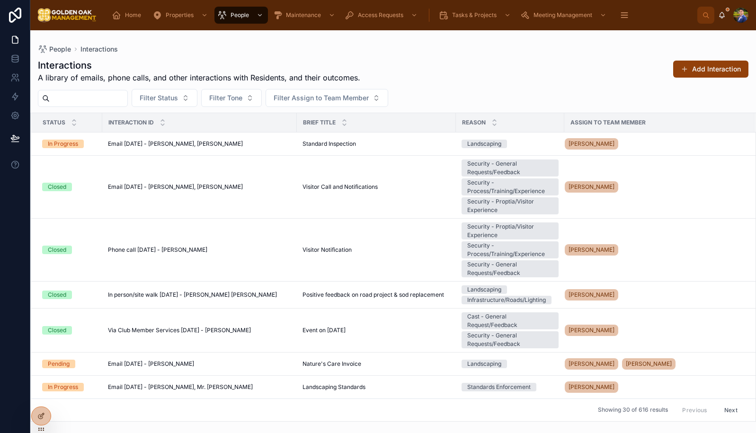
click at [458, 81] on div "Interactions A library of emails, phone calls, and other interactions with Resi…" at bounding box center [393, 71] width 711 height 25
click at [715, 68] on button "Add Interaction" at bounding box center [711, 69] width 75 height 17
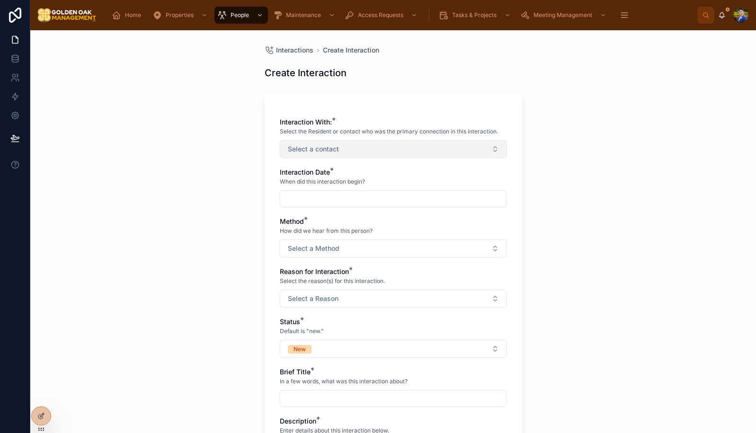
click at [378, 149] on button "Select a contact" at bounding box center [393, 149] width 227 height 18
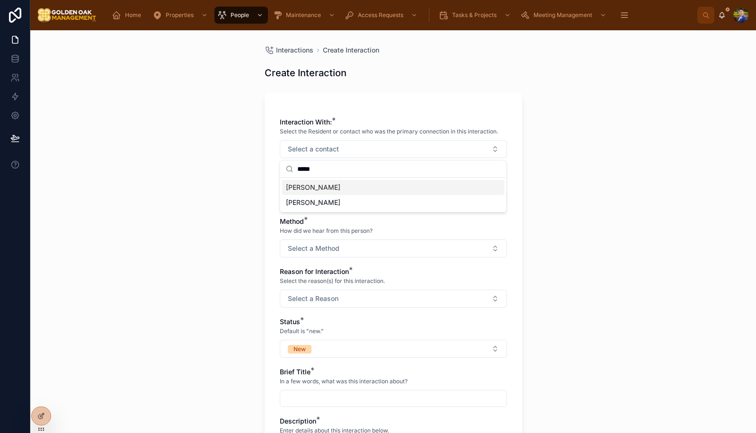
type input "*****"
click at [370, 191] on div "[PERSON_NAME]" at bounding box center [393, 187] width 223 height 15
click at [162, 177] on div "Interactions Create Interaction Create Interaction Interaction With: * Select t…" at bounding box center [393, 231] width 726 height 403
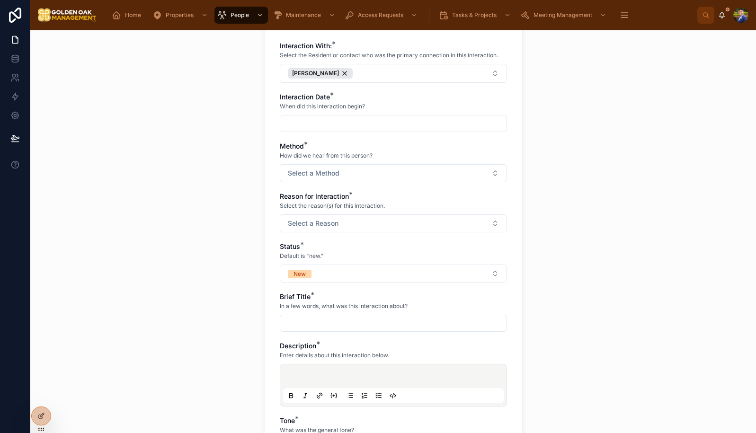
scroll to position [77, 0]
click at [342, 130] on div at bounding box center [393, 123] width 227 height 17
click at [341, 116] on div at bounding box center [393, 123] width 227 height 17
click at [357, 124] on input "text" at bounding box center [393, 123] width 226 height 13
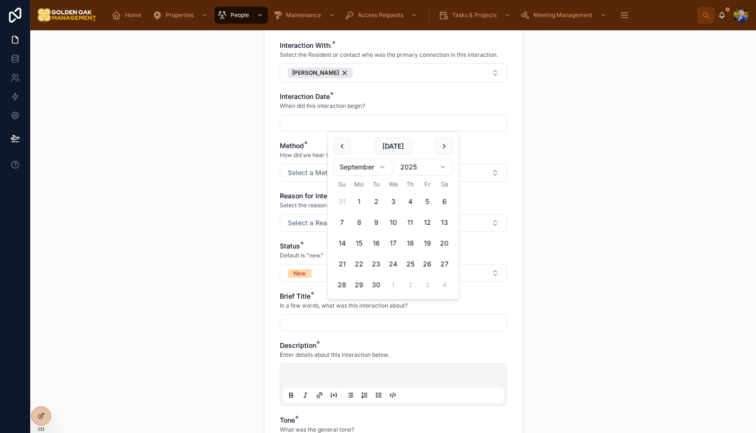
click at [427, 200] on button "5" at bounding box center [427, 201] width 17 height 17
type input "********"
click at [602, 155] on div "Interactions Create Interaction Create Interaction Interaction With: * Select t…" at bounding box center [393, 231] width 726 height 403
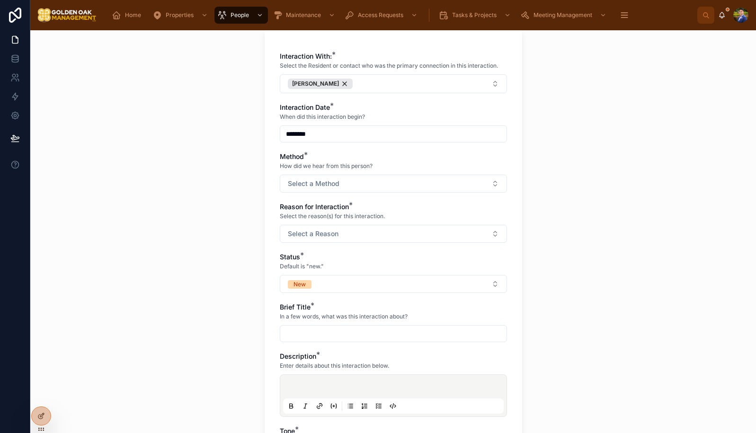
scroll to position [66, 0]
click at [340, 180] on button "Select a Method" at bounding box center [393, 184] width 227 height 18
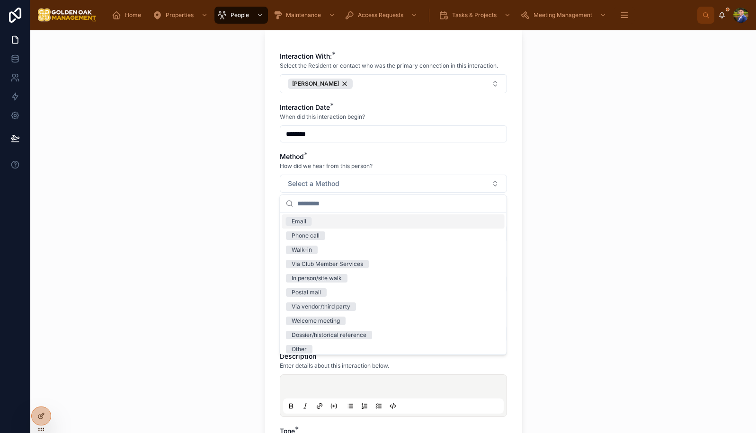
click at [312, 218] on div "Email" at bounding box center [393, 222] width 223 height 14
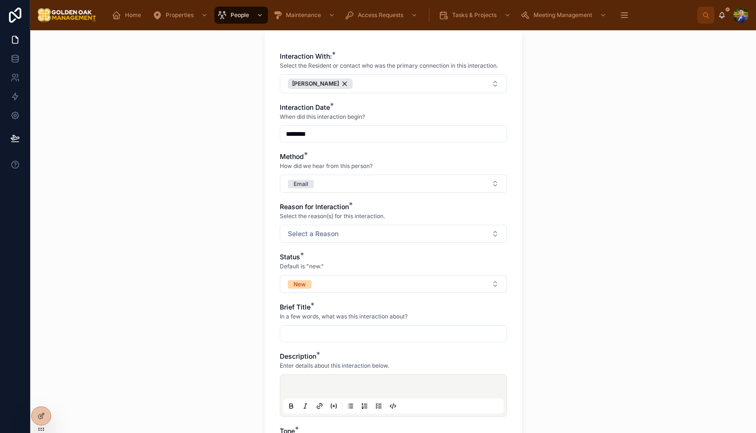
click at [235, 225] on div "Interactions Create Interaction Create Interaction Interaction With: * Select t…" at bounding box center [393, 231] width 726 height 403
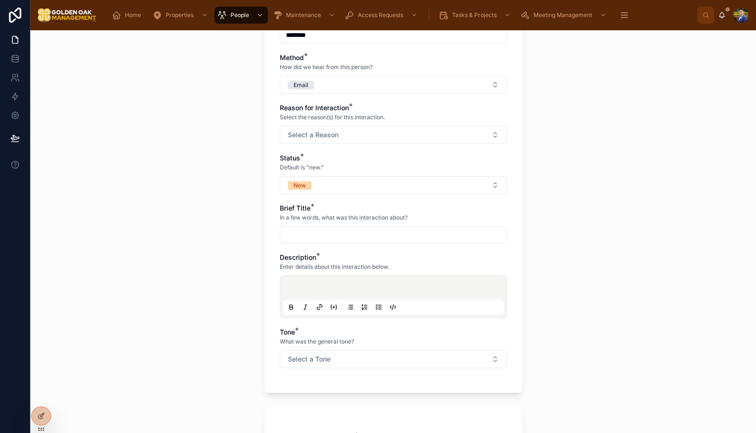
scroll to position [174, 0]
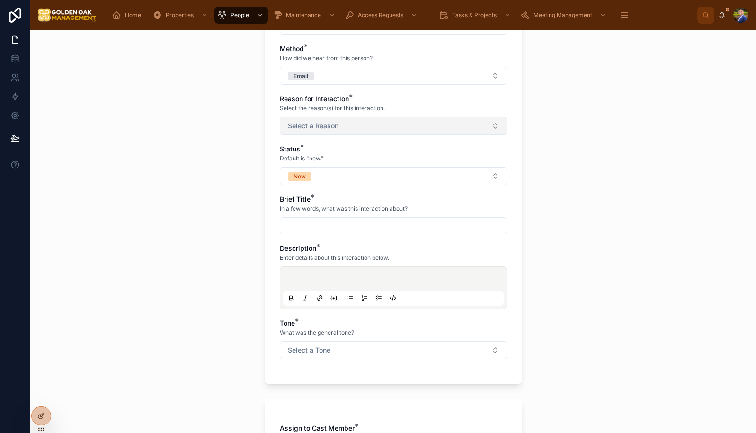
click at [371, 126] on button "Select a Reason" at bounding box center [393, 126] width 227 height 18
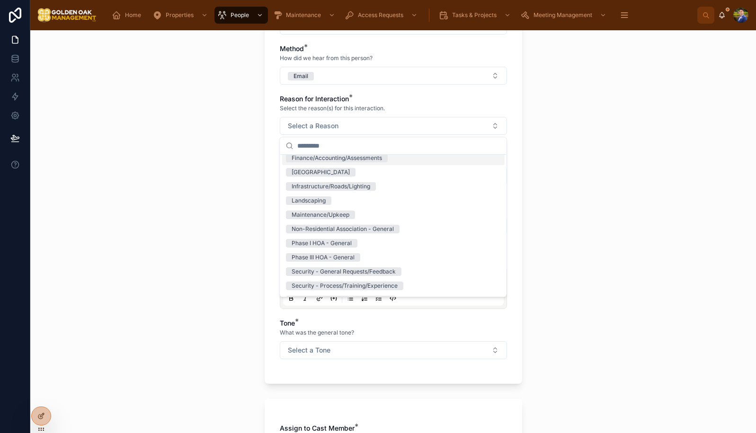
scroll to position [63, 0]
click at [346, 241] on div "Phase I HOA - General" at bounding box center [322, 243] width 60 height 9
click at [395, 230] on span "Non-Residential Association - General" at bounding box center [343, 229] width 114 height 9
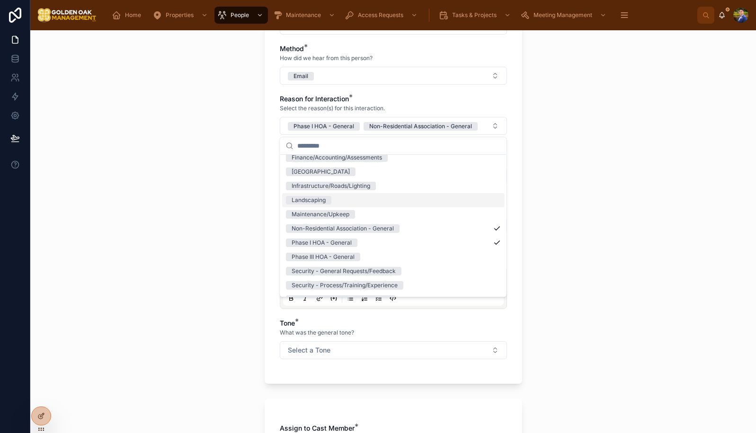
click at [200, 204] on div "Interactions Create Interaction Create Interaction Interaction With: * Select t…" at bounding box center [393, 231] width 726 height 403
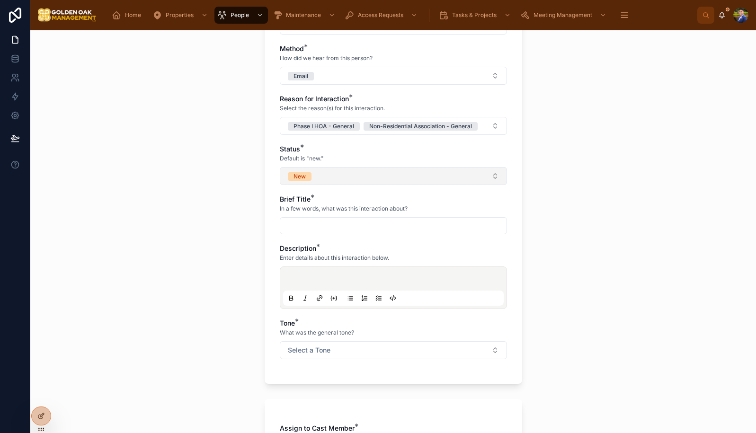
click at [342, 178] on button "New" at bounding box center [393, 176] width 227 height 18
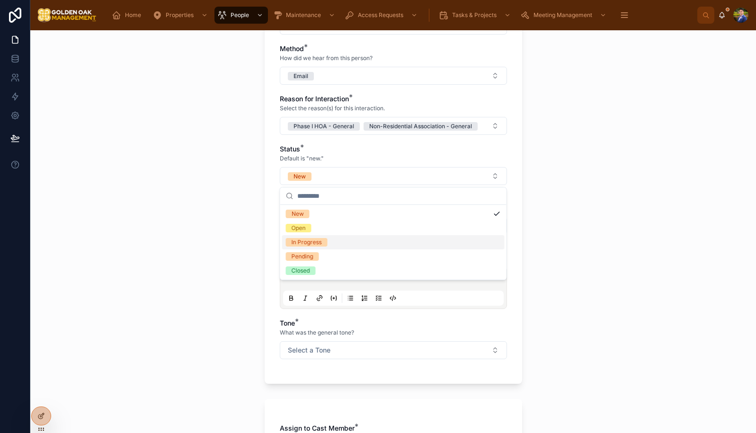
click at [324, 245] on span "In Progress" at bounding box center [307, 242] width 42 height 9
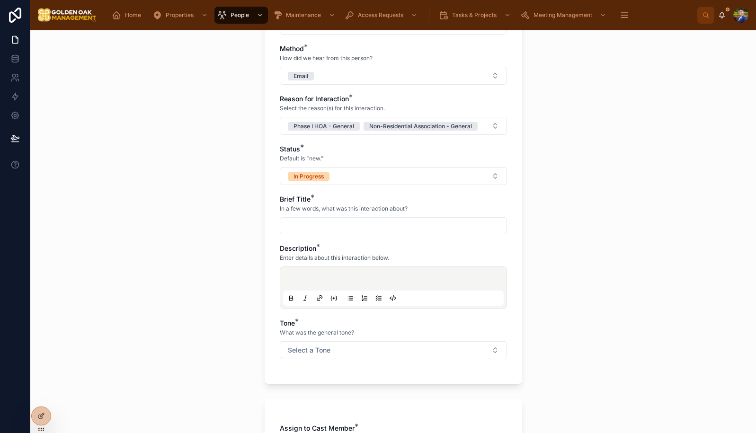
click at [330, 218] on div at bounding box center [393, 225] width 227 height 17
click at [330, 223] on input "text" at bounding box center [393, 225] width 226 height 13
type input "**********"
click at [354, 277] on p at bounding box center [395, 280] width 221 height 9
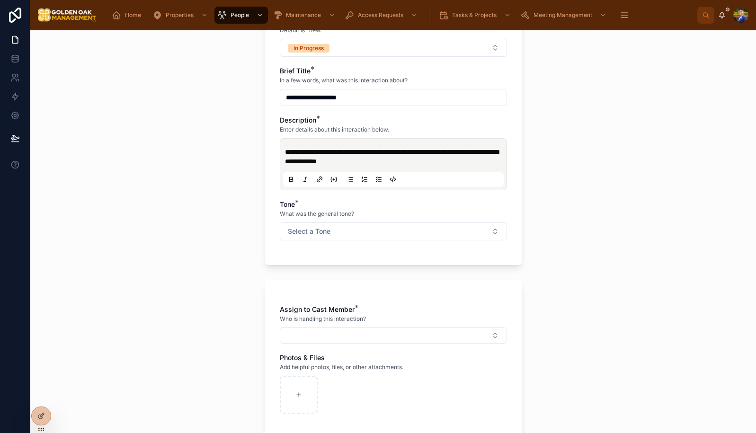
scroll to position [316, 0]
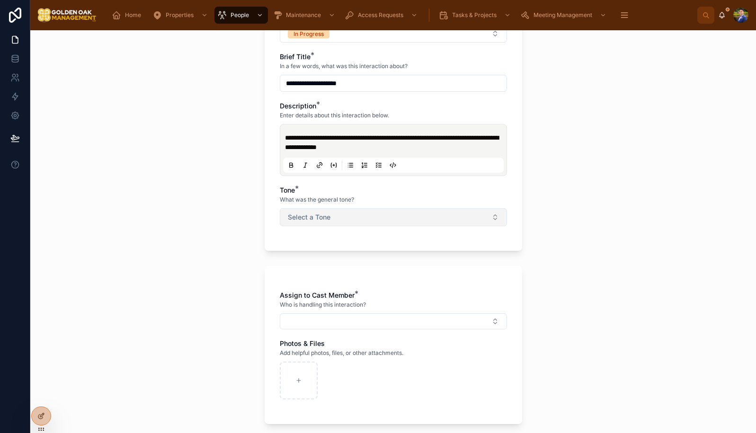
click at [379, 216] on button "Select a Tone" at bounding box center [393, 217] width 227 height 18
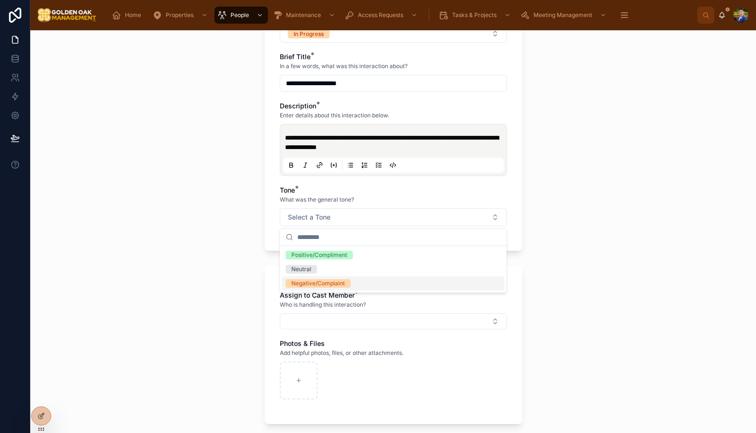
click at [319, 280] on div "Negative/Complaint" at bounding box center [319, 283] width 54 height 9
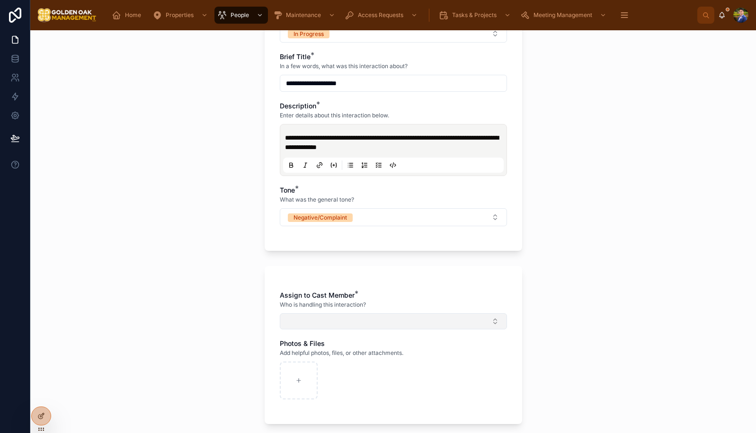
click at [314, 321] on button "Select Button" at bounding box center [393, 322] width 227 height 16
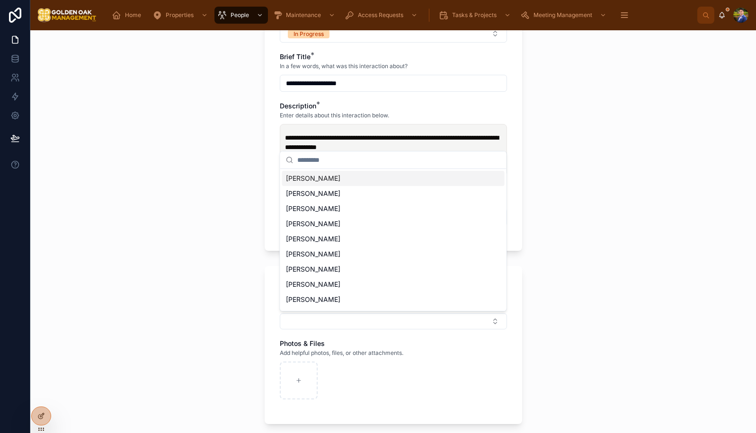
click at [323, 174] on span "[PERSON_NAME]" at bounding box center [313, 178] width 54 height 9
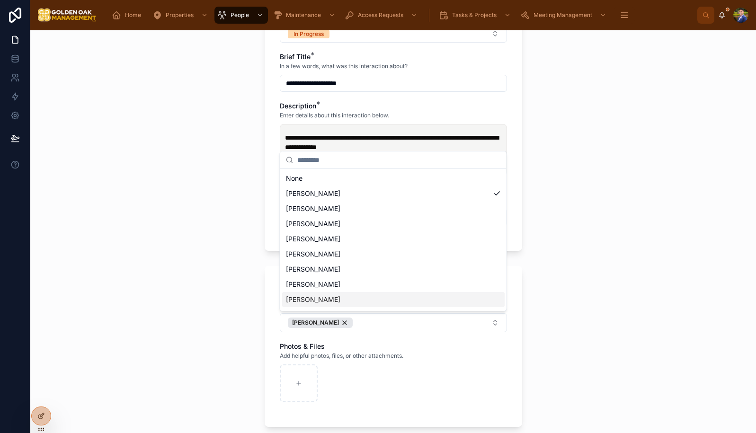
click at [330, 297] on div "[PERSON_NAME]" at bounding box center [393, 299] width 223 height 15
click at [330, 225] on span "[PERSON_NAME]" at bounding box center [313, 223] width 54 height 9
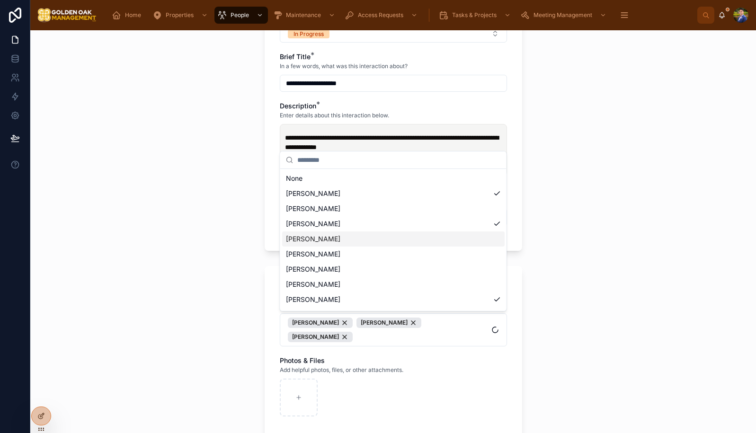
click at [186, 329] on div "**********" at bounding box center [393, 231] width 726 height 403
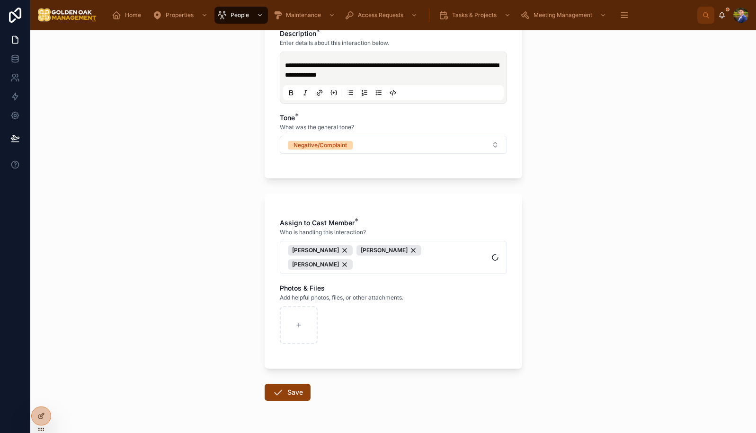
scroll to position [403, 0]
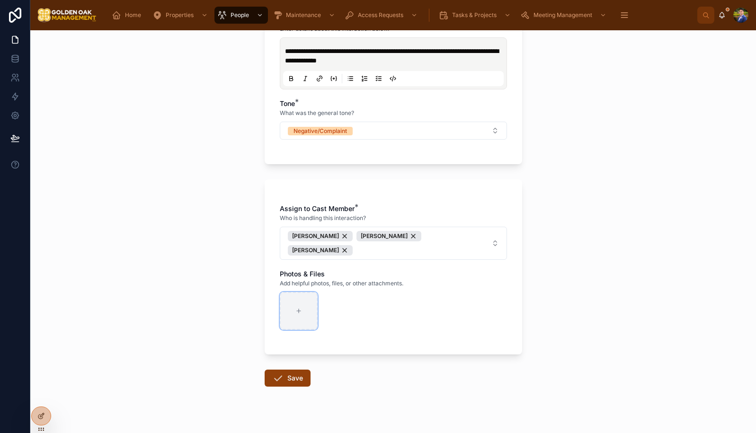
click at [298, 292] on div at bounding box center [299, 311] width 38 height 38
type input "**********"
click at [282, 373] on icon at bounding box center [277, 378] width 11 height 11
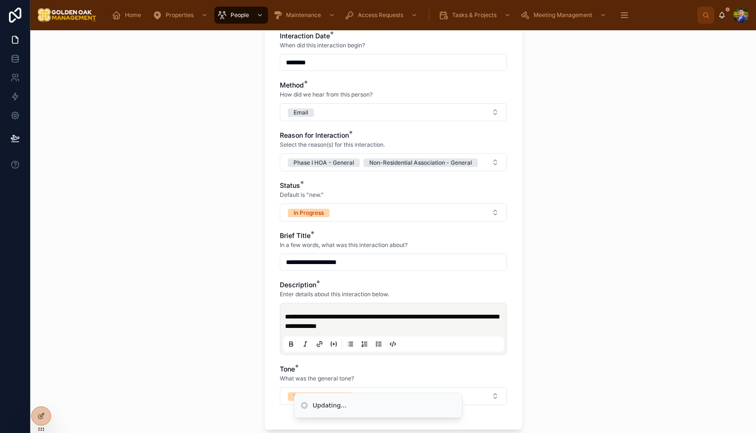
scroll to position [0, 0]
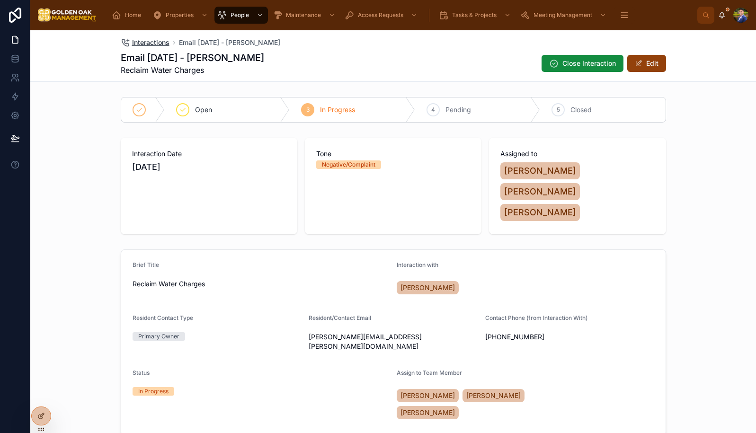
click at [146, 45] on span "Interactions" at bounding box center [150, 42] width 37 height 9
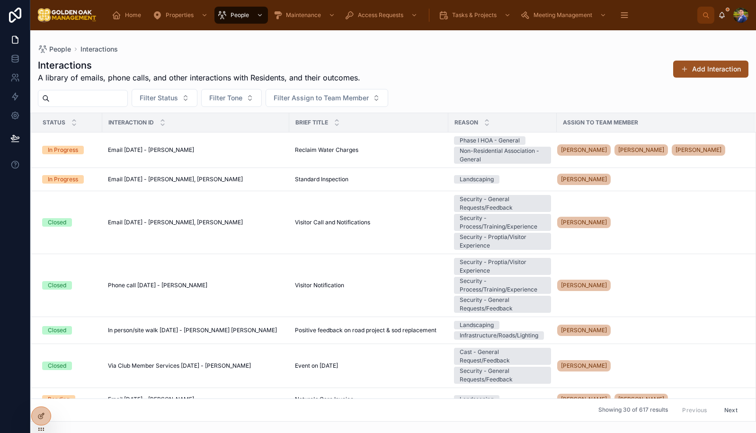
click at [687, 71] on span at bounding box center [685, 69] width 8 height 8
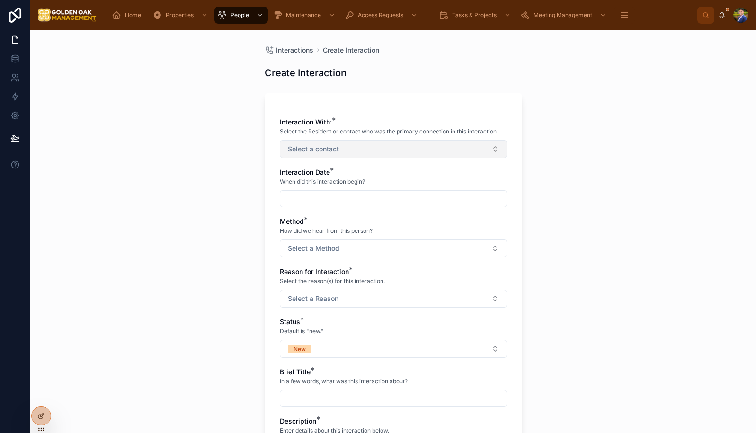
click at [316, 147] on span "Select a contact" at bounding box center [313, 148] width 51 height 9
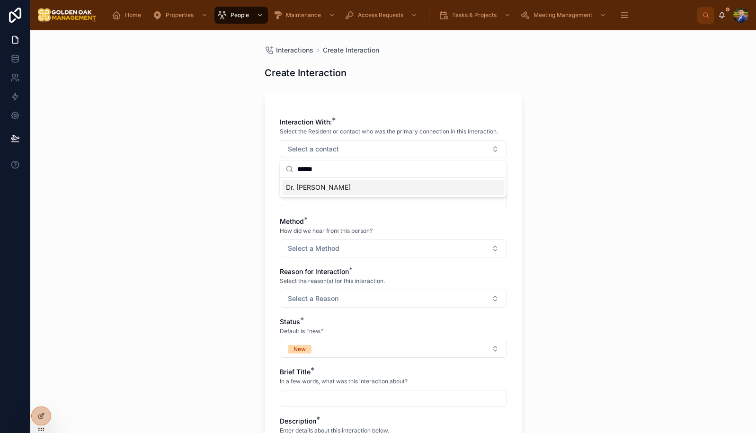
type input "******"
click at [335, 189] on span "Dr. [PERSON_NAME]" at bounding box center [318, 187] width 65 height 9
click at [180, 191] on div "Interactions Create Interaction Create Interaction Interaction With: * Select t…" at bounding box center [393, 231] width 726 height 403
click at [342, 202] on input "text" at bounding box center [393, 199] width 226 height 13
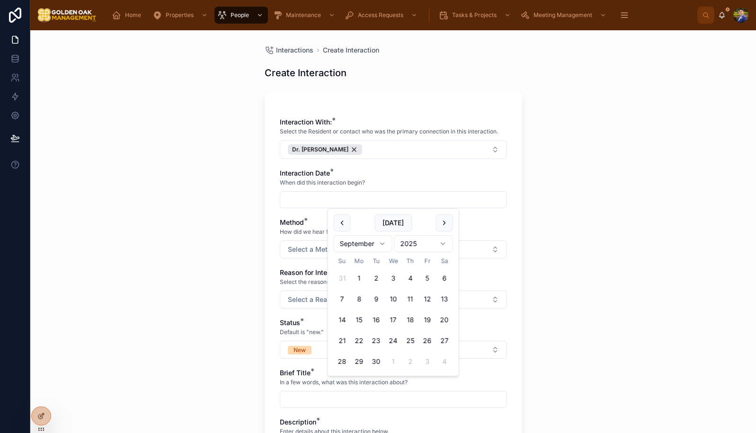
click at [424, 277] on button "5" at bounding box center [427, 278] width 17 height 17
type input "********"
click at [574, 240] on div "Interactions Create Interaction Create Interaction Interaction With: * Select t…" at bounding box center [393, 231] width 726 height 403
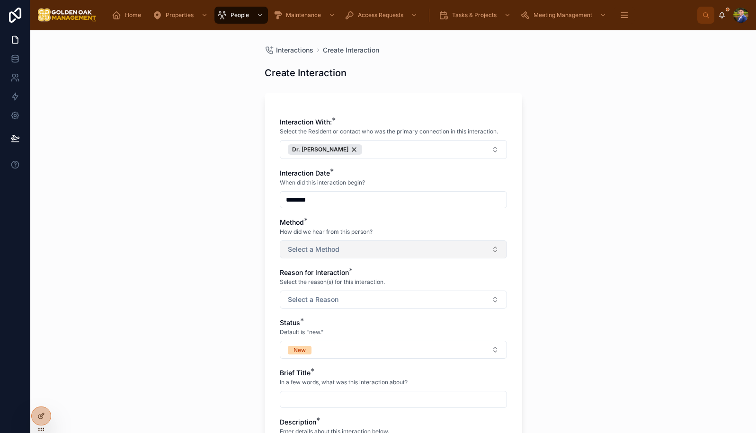
click at [331, 246] on span "Select a Method" at bounding box center [314, 249] width 52 height 9
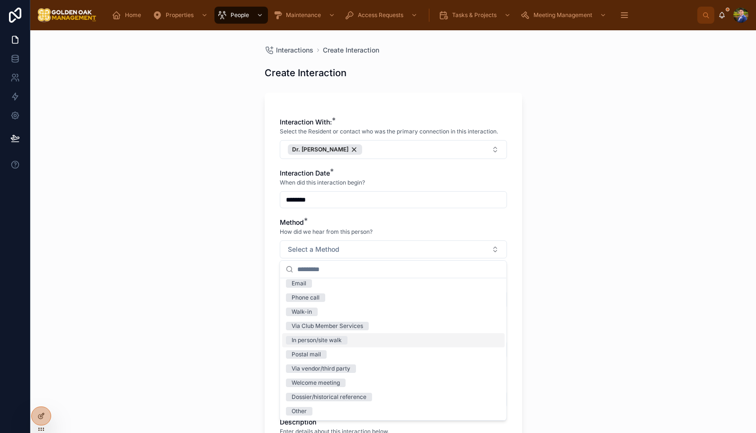
scroll to position [3, 0]
click at [313, 298] on div "Phone call" at bounding box center [306, 298] width 28 height 9
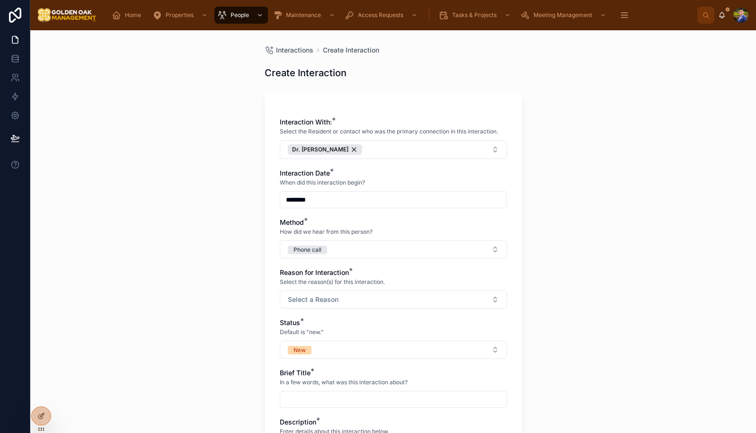
click at [182, 298] on div "Interactions Create Interaction Create Interaction Interaction With: * Select t…" at bounding box center [393, 231] width 726 height 403
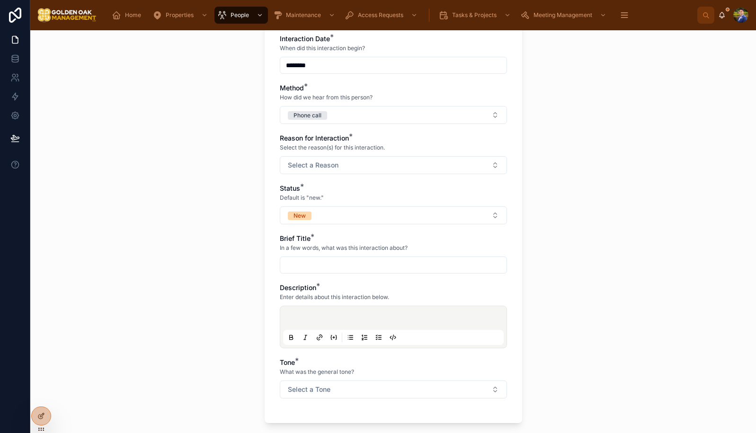
scroll to position [145, 0]
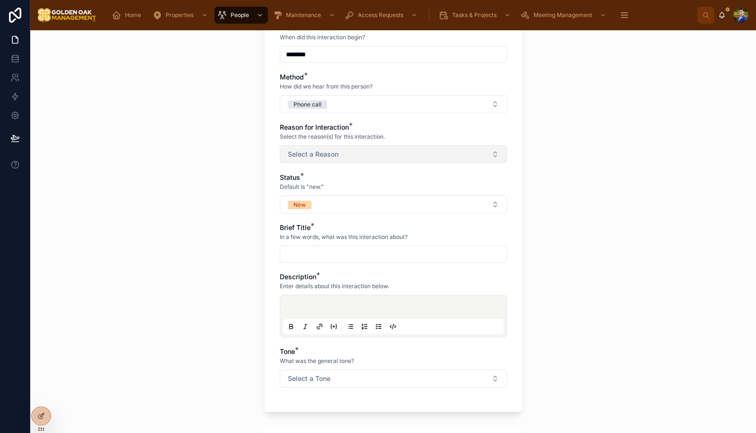
click at [335, 160] on button "Select a Reason" at bounding box center [393, 154] width 227 height 18
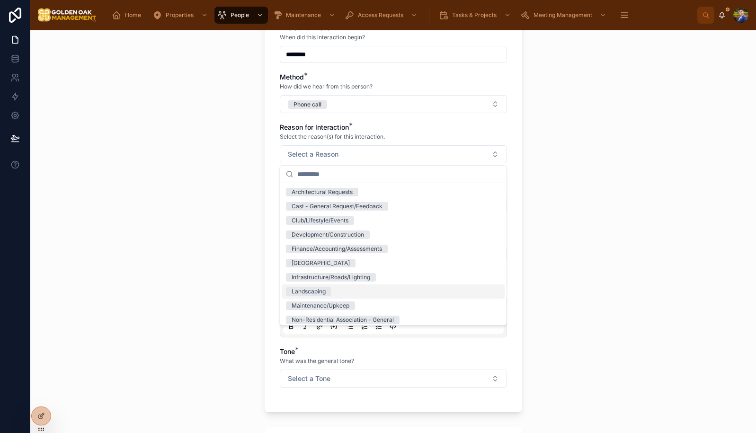
click at [331, 293] on span "Landscaping" at bounding box center [308, 292] width 45 height 9
click at [211, 236] on div "Interactions Create Interaction Create Interaction Interaction With: * Select t…" at bounding box center [393, 231] width 726 height 403
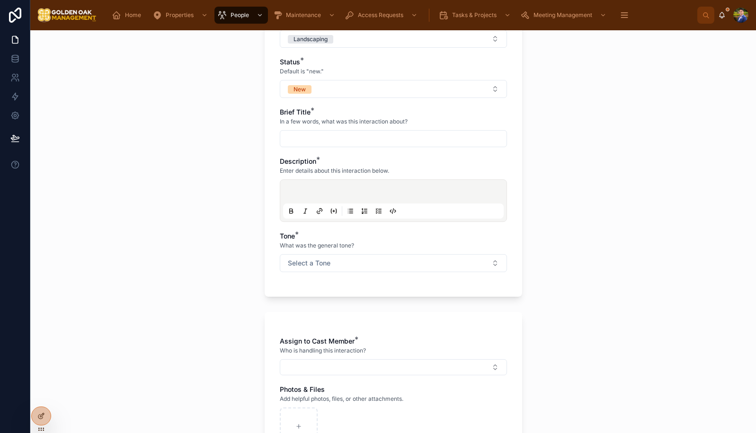
scroll to position [271, 0]
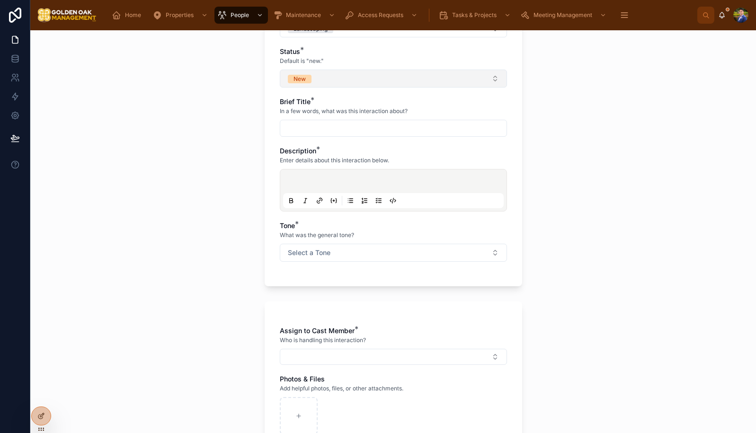
click at [338, 84] on button "New" at bounding box center [393, 79] width 227 height 18
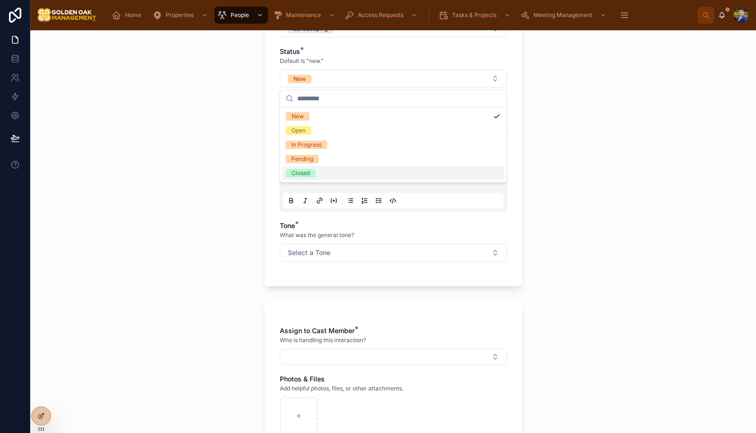
click at [333, 171] on div "Closed" at bounding box center [393, 173] width 223 height 14
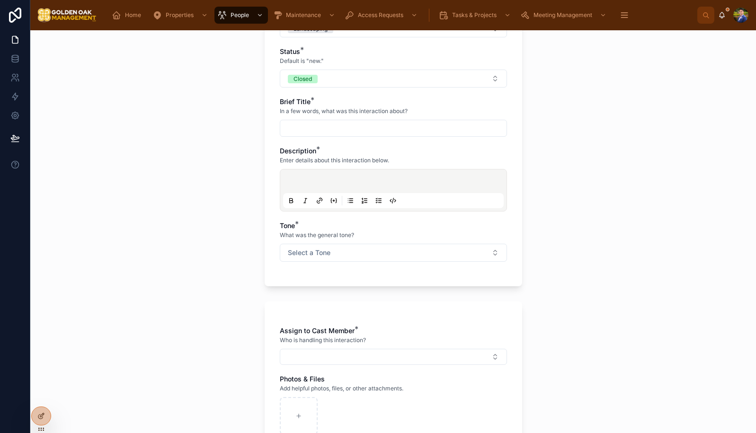
click at [340, 127] on input "text" at bounding box center [393, 128] width 226 height 13
type input "**********"
click at [355, 175] on div at bounding box center [393, 190] width 221 height 36
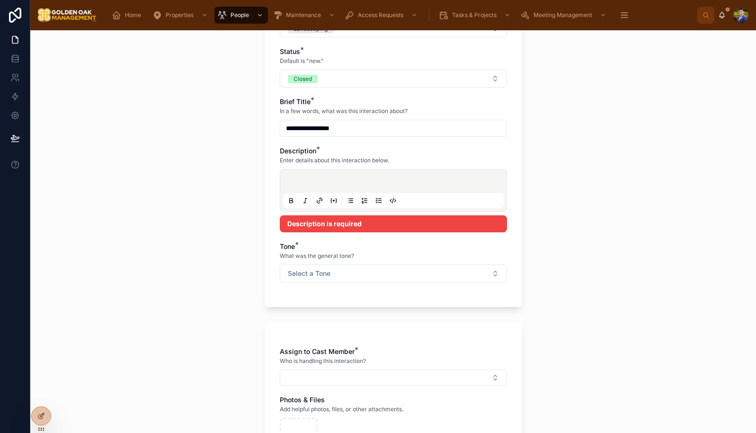
click at [352, 181] on p at bounding box center [395, 182] width 221 height 9
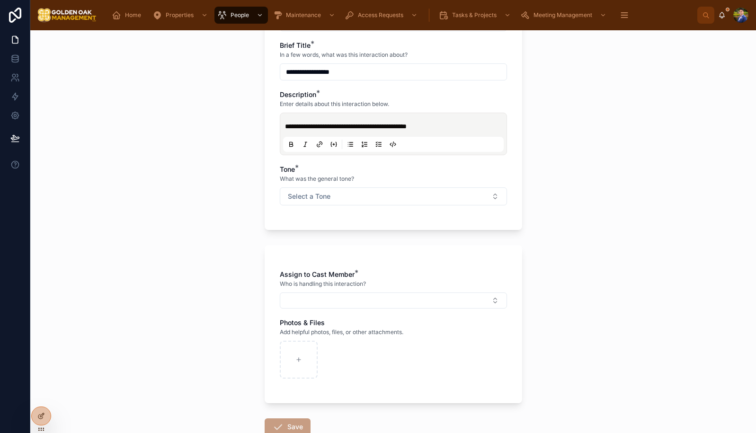
scroll to position [333, 0]
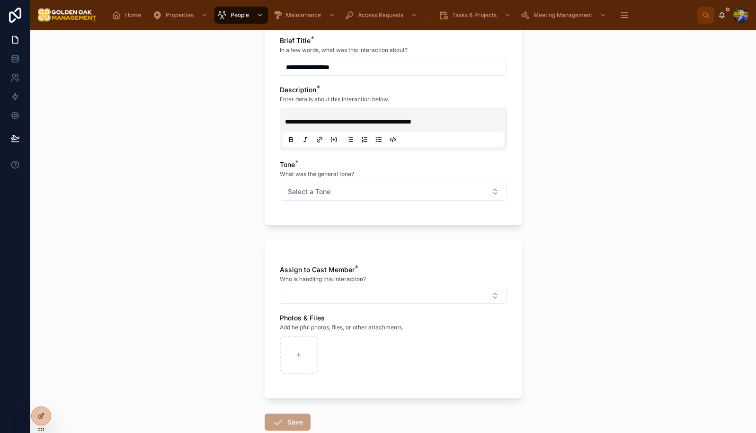
click at [478, 121] on p "**********" at bounding box center [395, 121] width 221 height 9
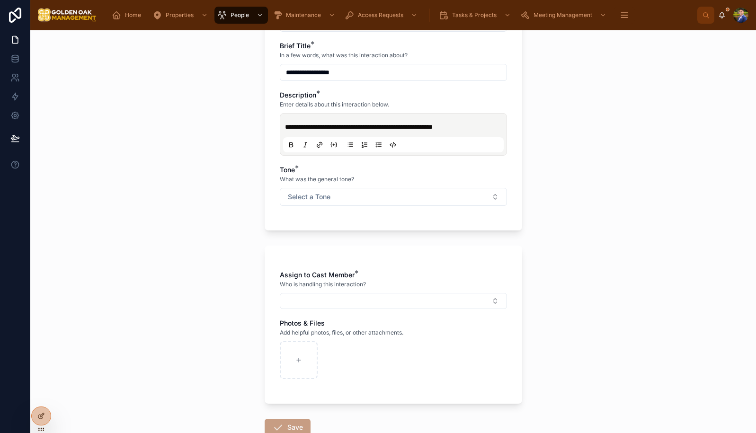
scroll to position [328, 0]
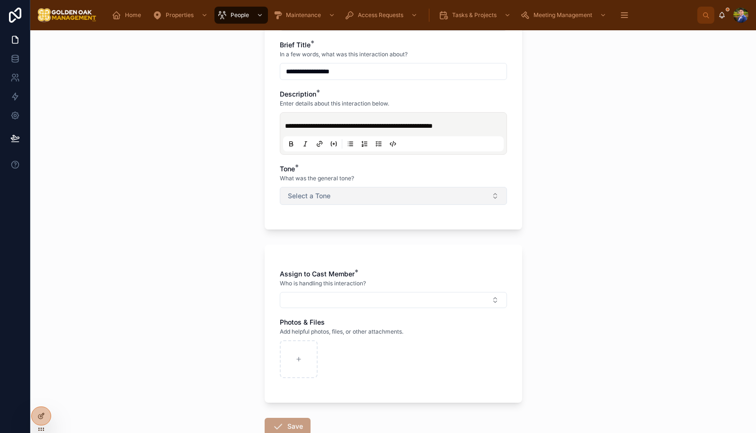
click at [362, 197] on button "Select a Tone" at bounding box center [393, 196] width 227 height 18
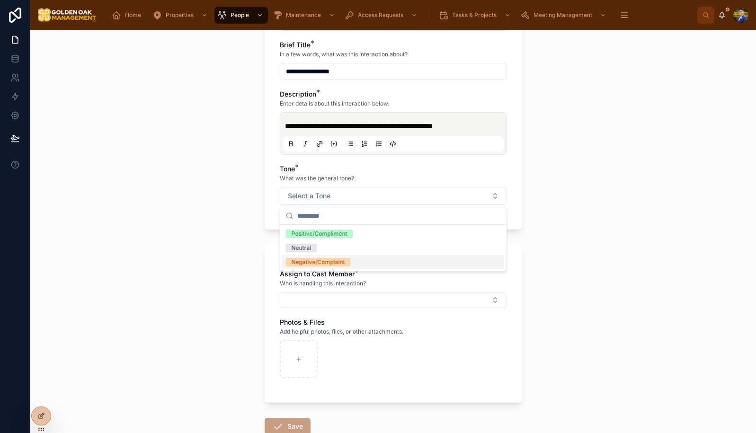
click at [329, 257] on div "Negative/Complaint" at bounding box center [393, 262] width 223 height 14
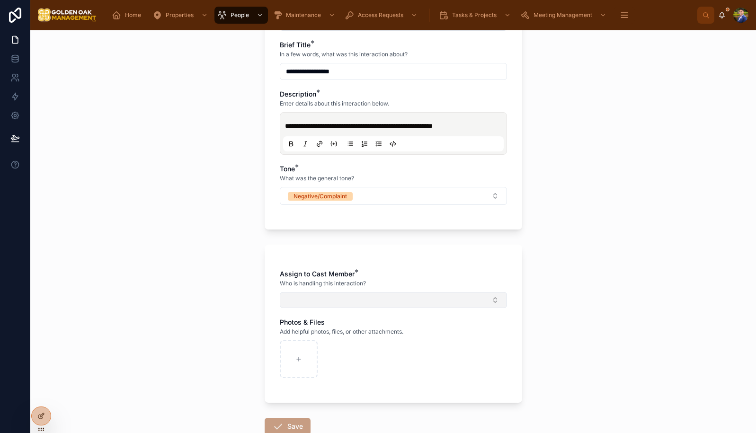
click at [325, 307] on button "Select Button" at bounding box center [393, 300] width 227 height 16
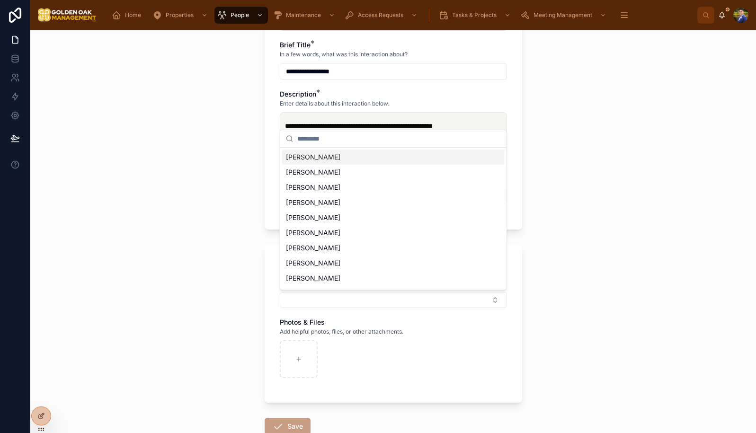
click at [315, 158] on span "[PERSON_NAME]" at bounding box center [313, 157] width 54 height 9
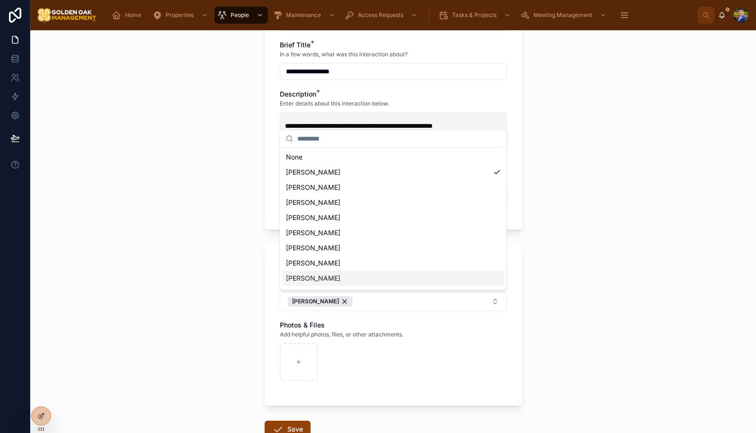
click at [320, 280] on span "[PERSON_NAME]" at bounding box center [313, 278] width 54 height 9
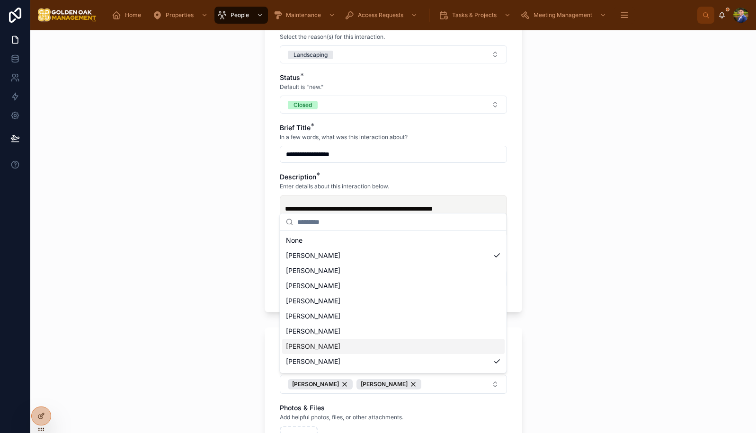
scroll to position [245, 0]
click at [188, 230] on div "**********" at bounding box center [393, 231] width 726 height 403
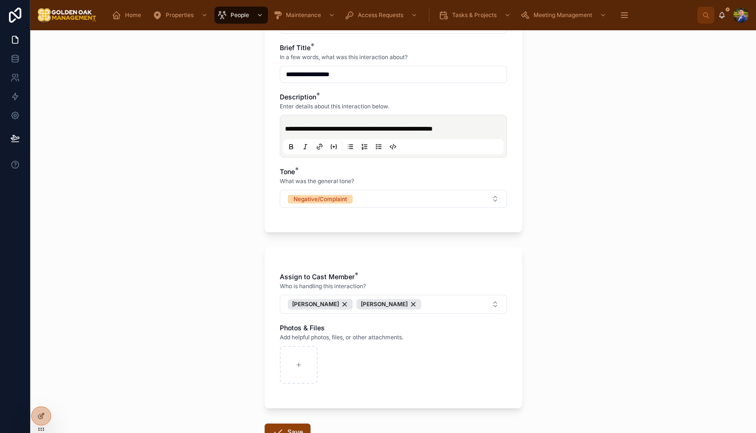
scroll to position [394, 0]
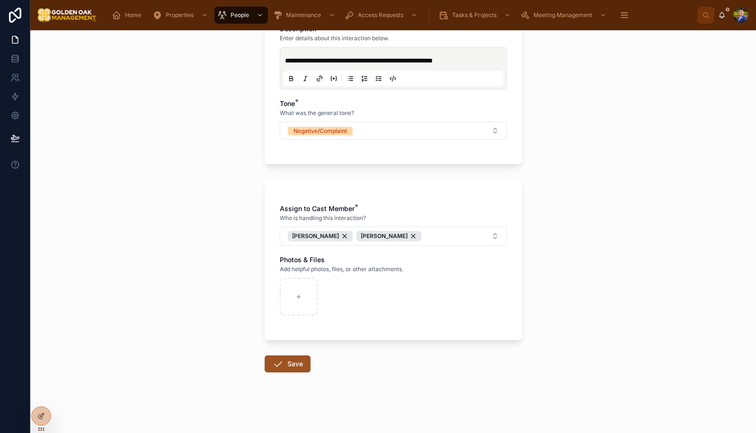
click at [275, 367] on icon at bounding box center [277, 364] width 11 height 11
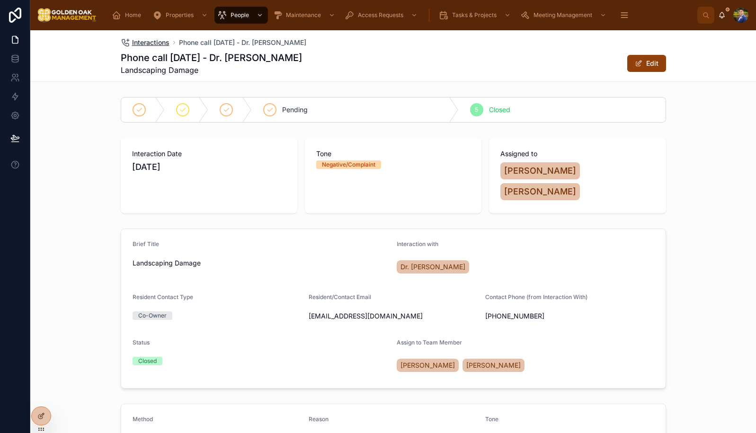
click at [148, 44] on span "Interactions" at bounding box center [150, 42] width 37 height 9
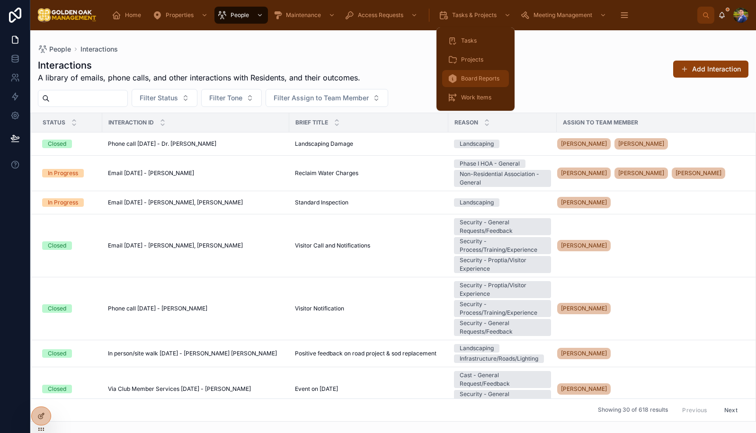
click at [484, 78] on span "Board Reports" at bounding box center [480, 79] width 38 height 8
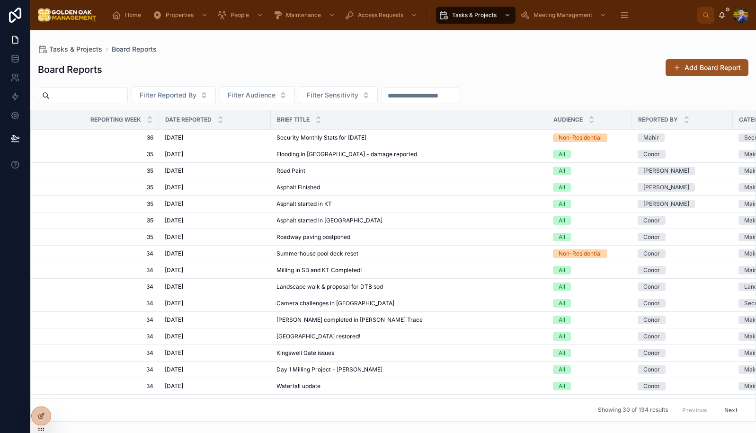
click at [712, 67] on button "Add Board Report" at bounding box center [707, 67] width 83 height 17
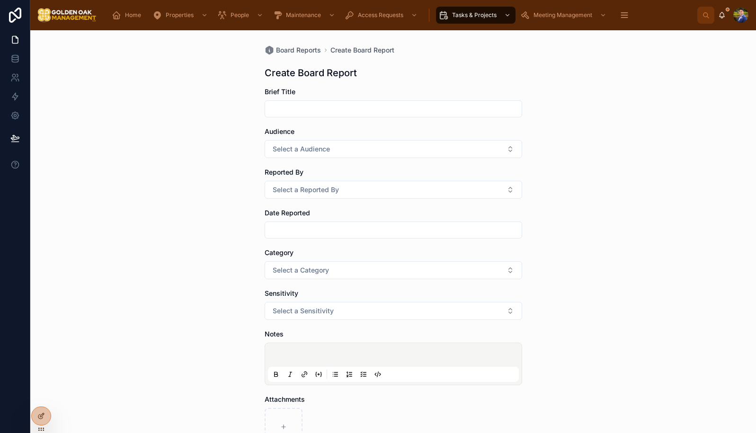
click at [332, 111] on input "text" at bounding box center [393, 108] width 257 height 13
